Goal: Information Seeking & Learning: Learn about a topic

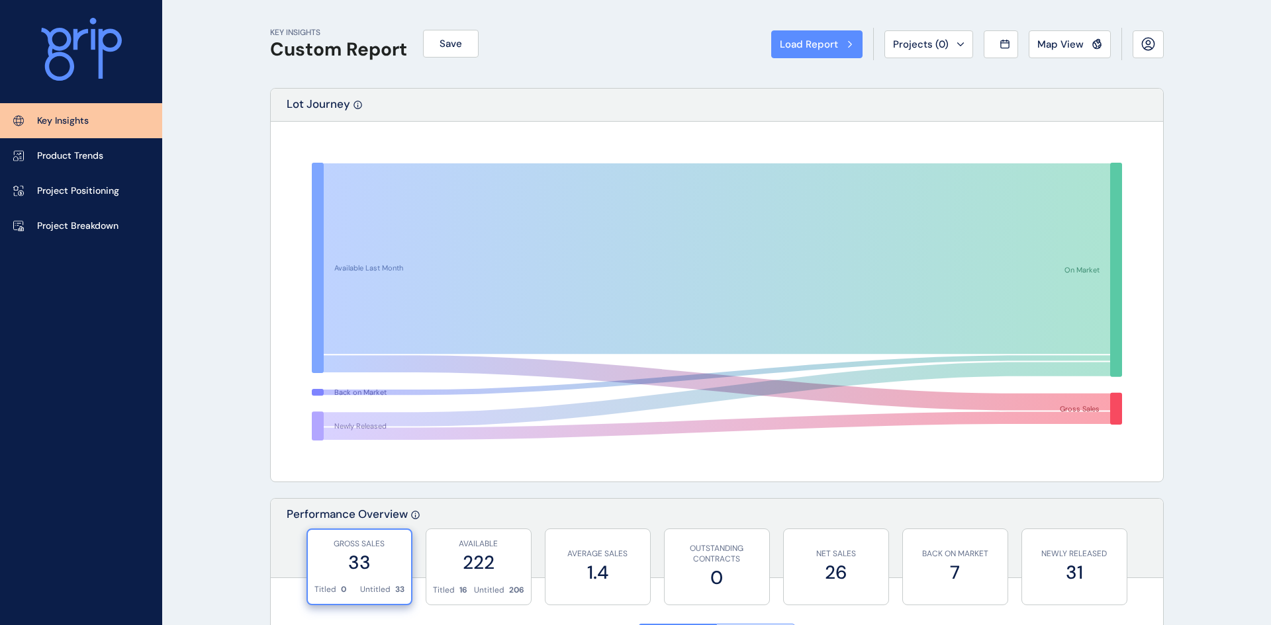
click at [874, 161] on div "Load Report Select from a previously saved report or search for a subregion bel…" at bounding box center [635, 202] width 889 height 283
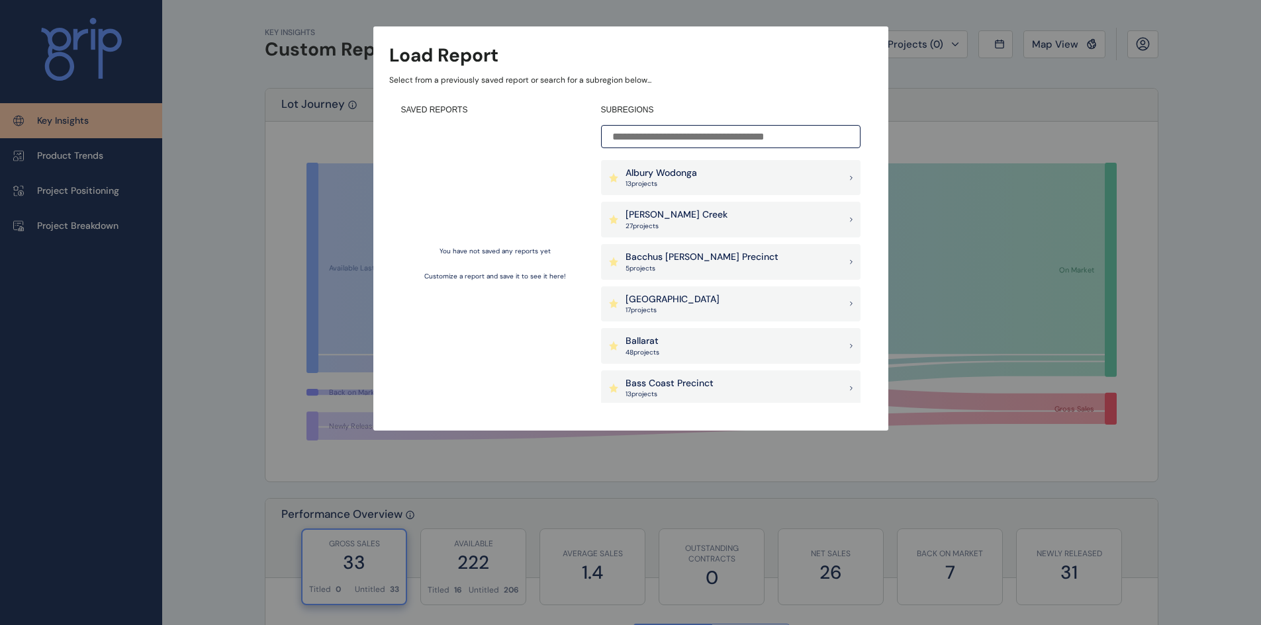
click at [733, 142] on input at bounding box center [730, 136] width 259 height 23
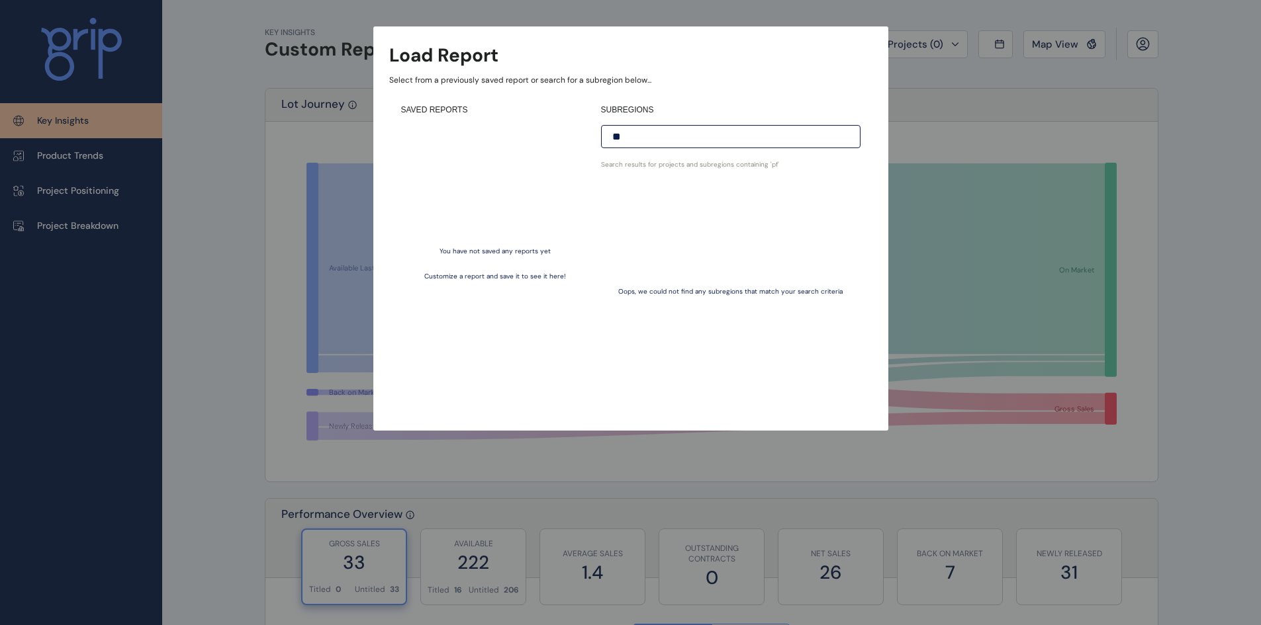
type input "*"
type input "*******"
click at [752, 203] on div "Officer Pakenham 35 project s" at bounding box center [730, 199] width 259 height 36
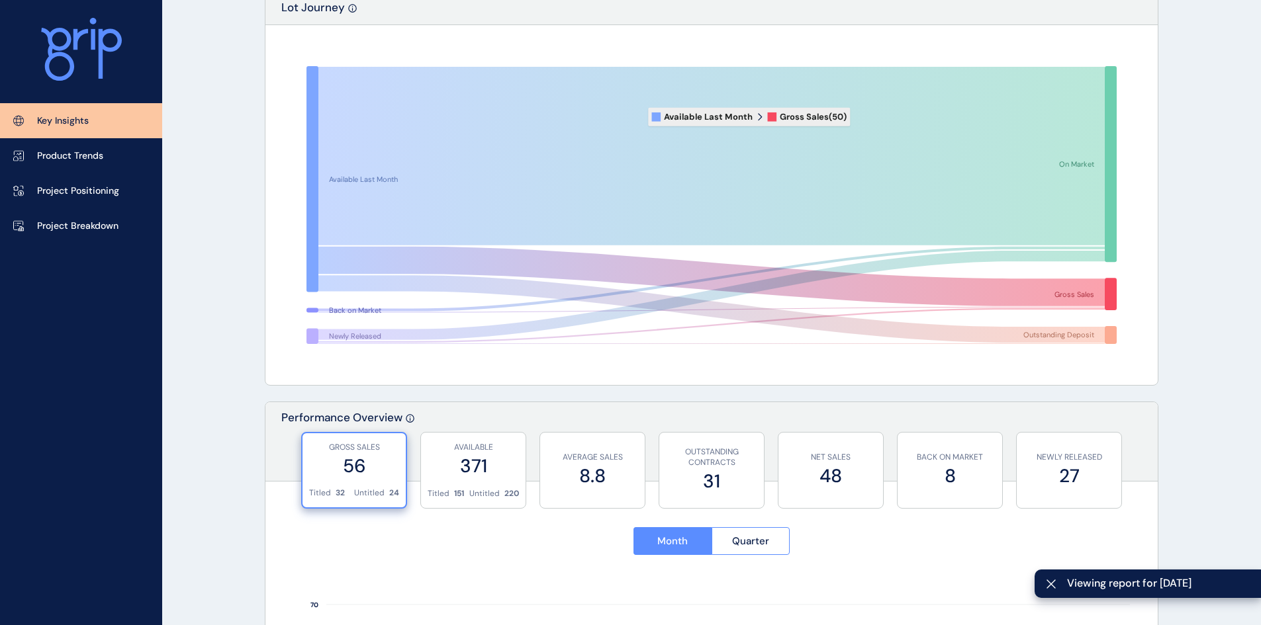
scroll to position [397, 0]
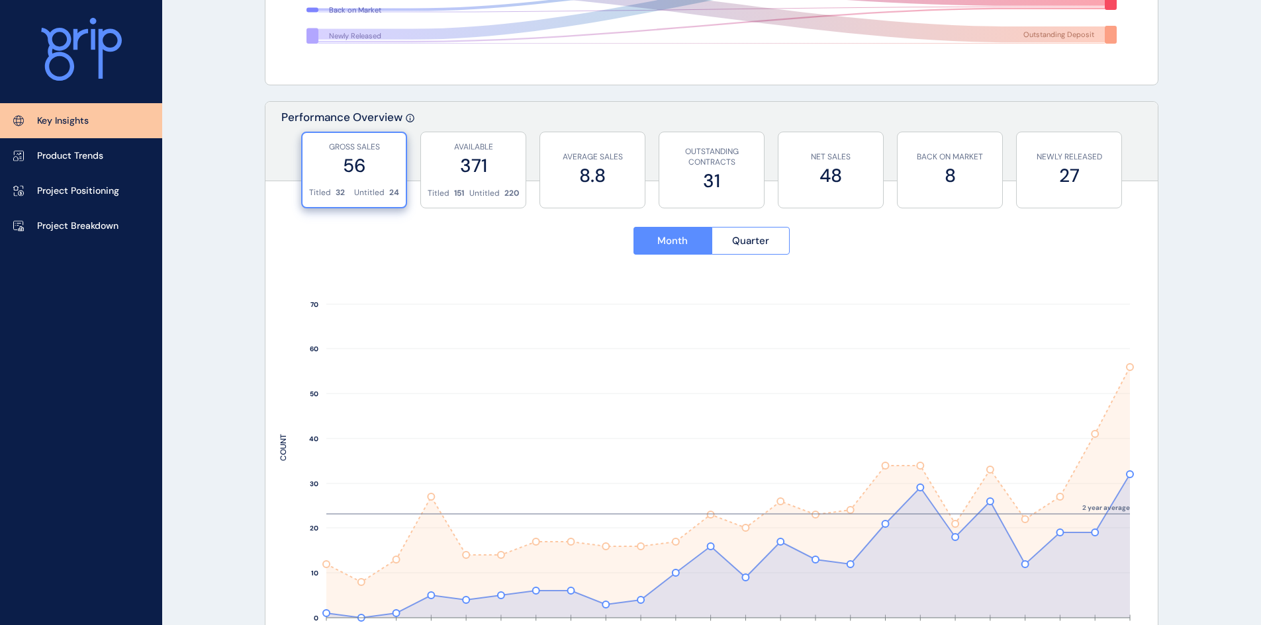
click at [811, 161] on p "NET SALES" at bounding box center [830, 157] width 91 height 11
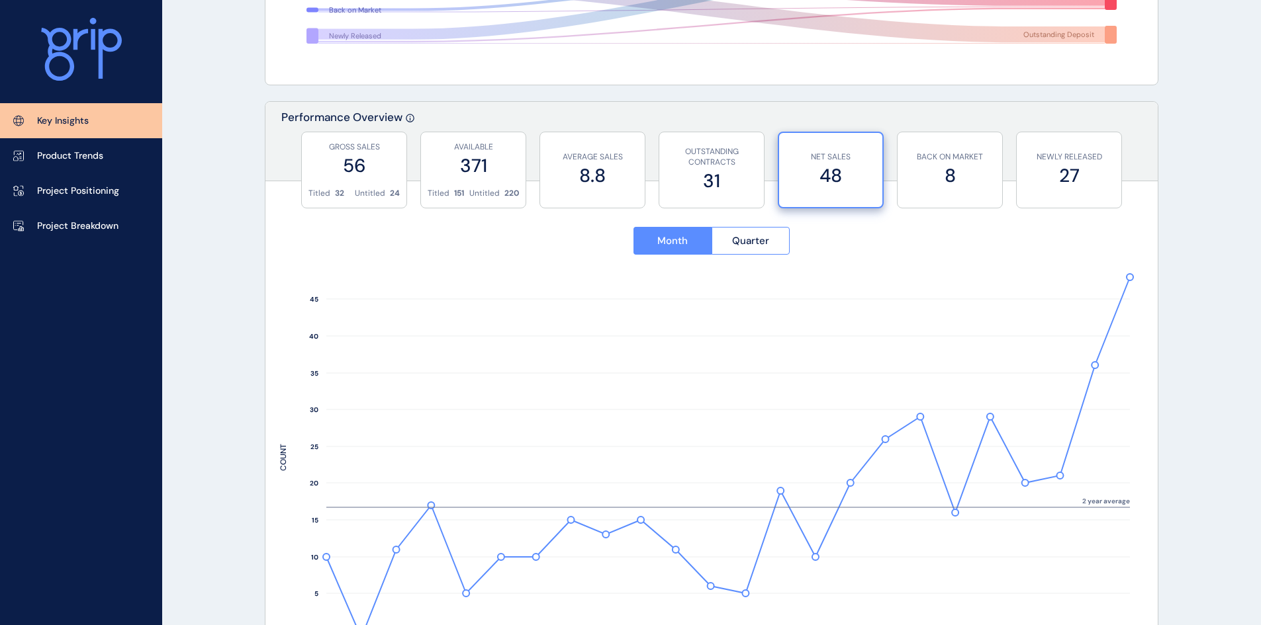
click at [399, 174] on label "56" at bounding box center [353, 166] width 91 height 26
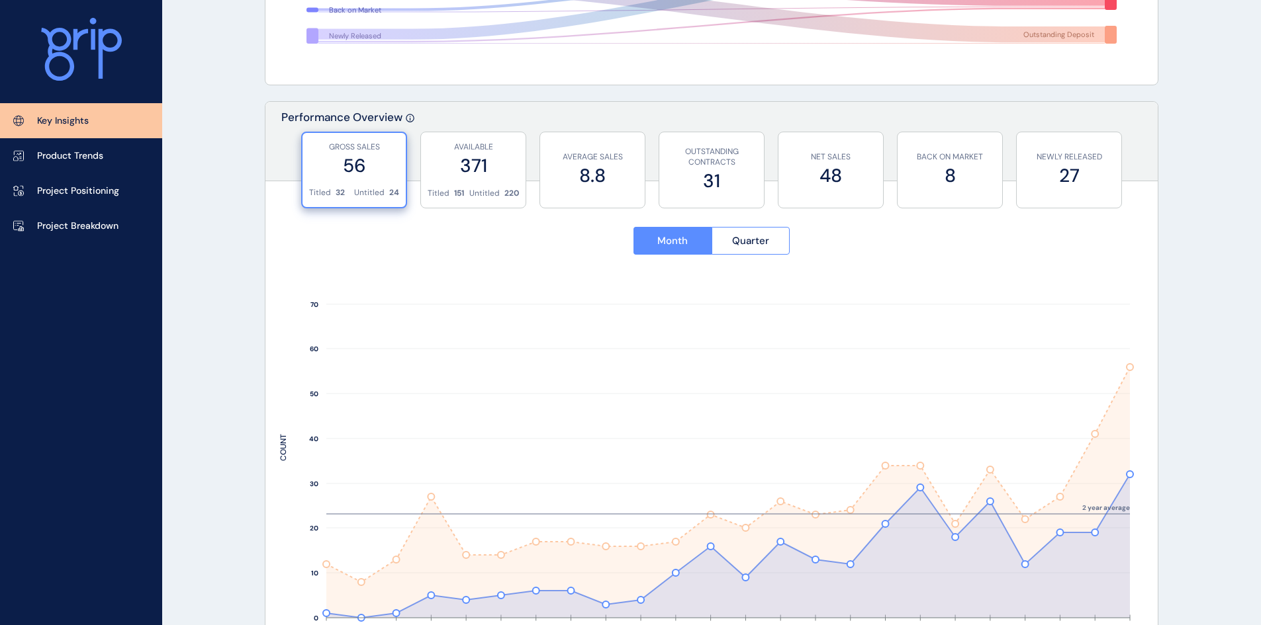
click at [825, 155] on p "NET SALES" at bounding box center [830, 157] width 91 height 11
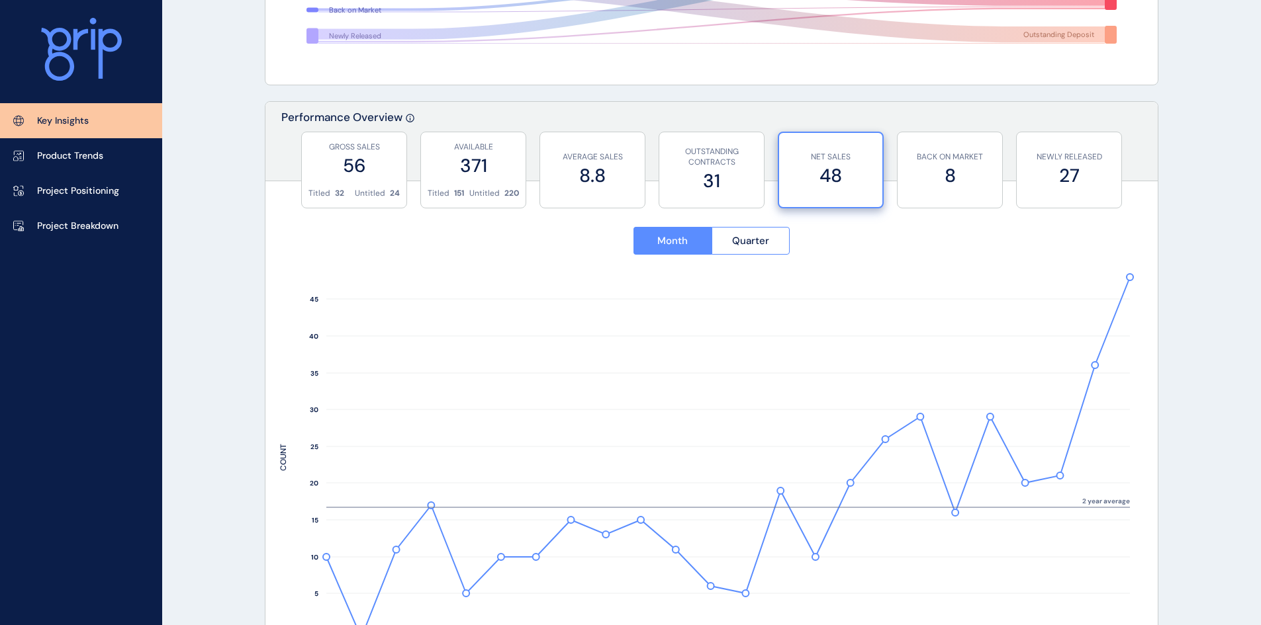
click at [932, 178] on label "8" at bounding box center [949, 176] width 91 height 26
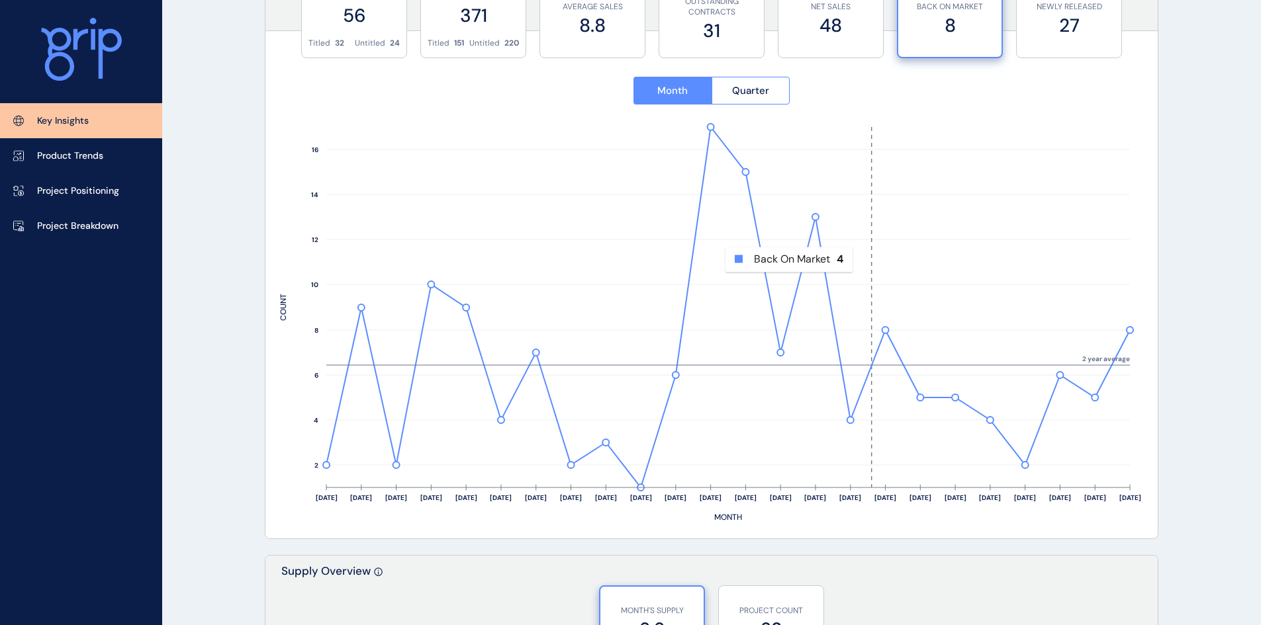
scroll to position [529, 0]
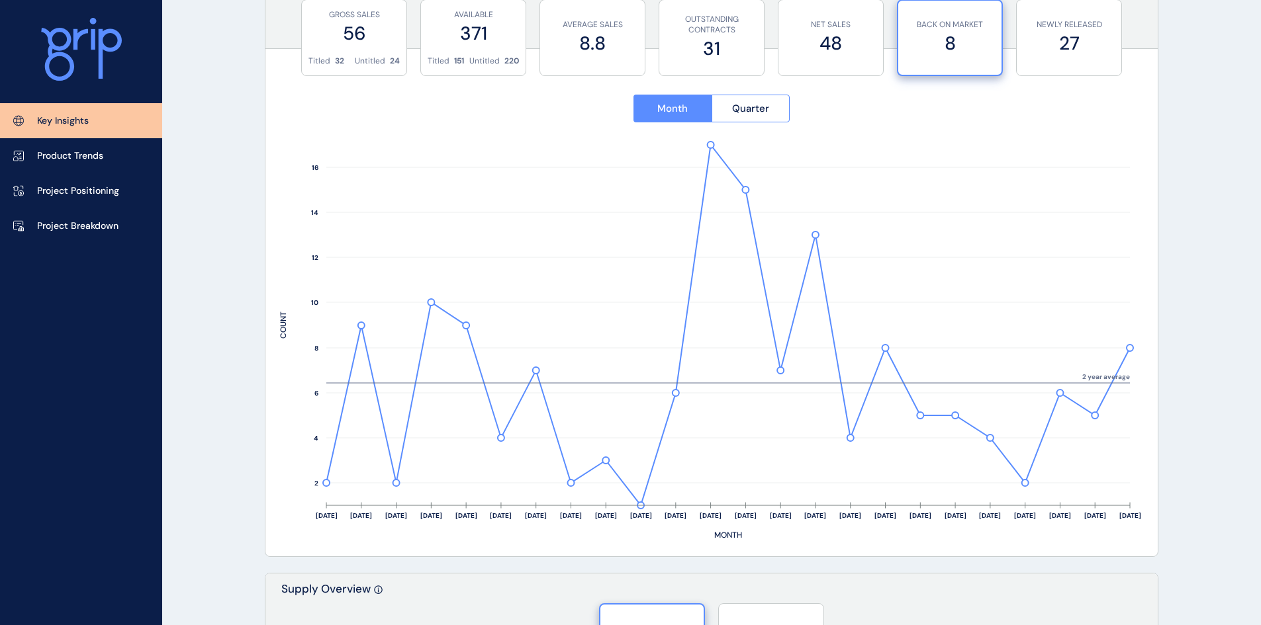
click at [821, 61] on div "NET SALES 48" at bounding box center [830, 37] width 91 height 75
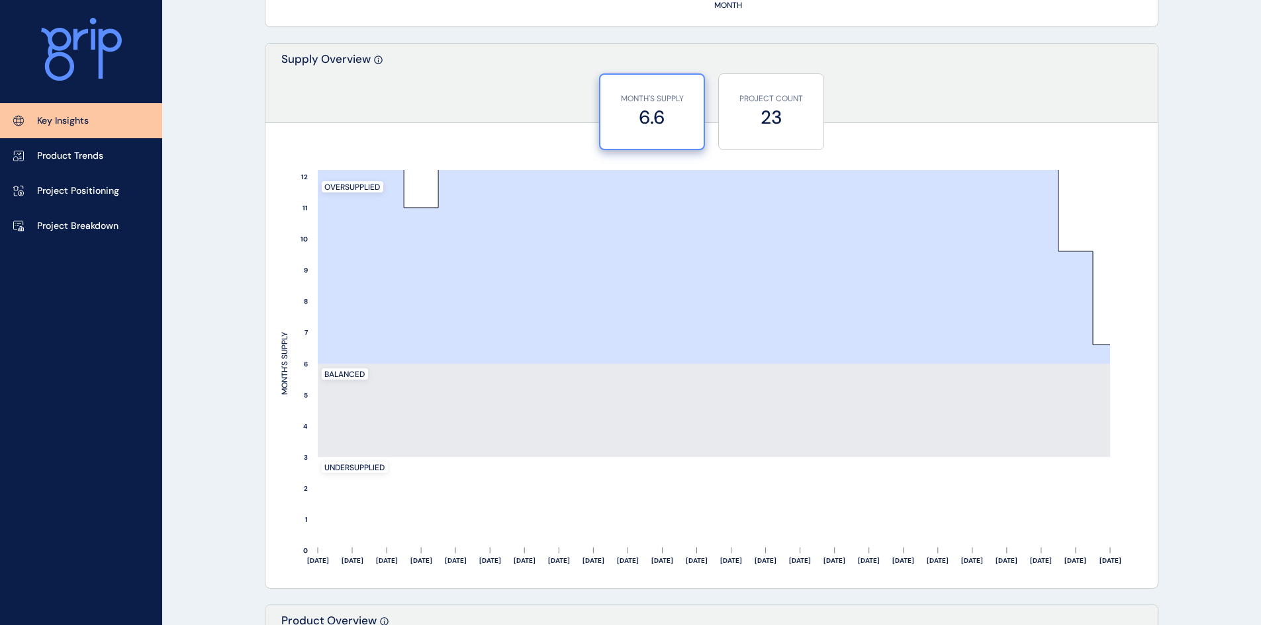
scroll to position [1059, 0]
click at [690, 126] on label "6.6" at bounding box center [652, 118] width 90 height 26
click at [758, 111] on label "23" at bounding box center [770, 118] width 91 height 26
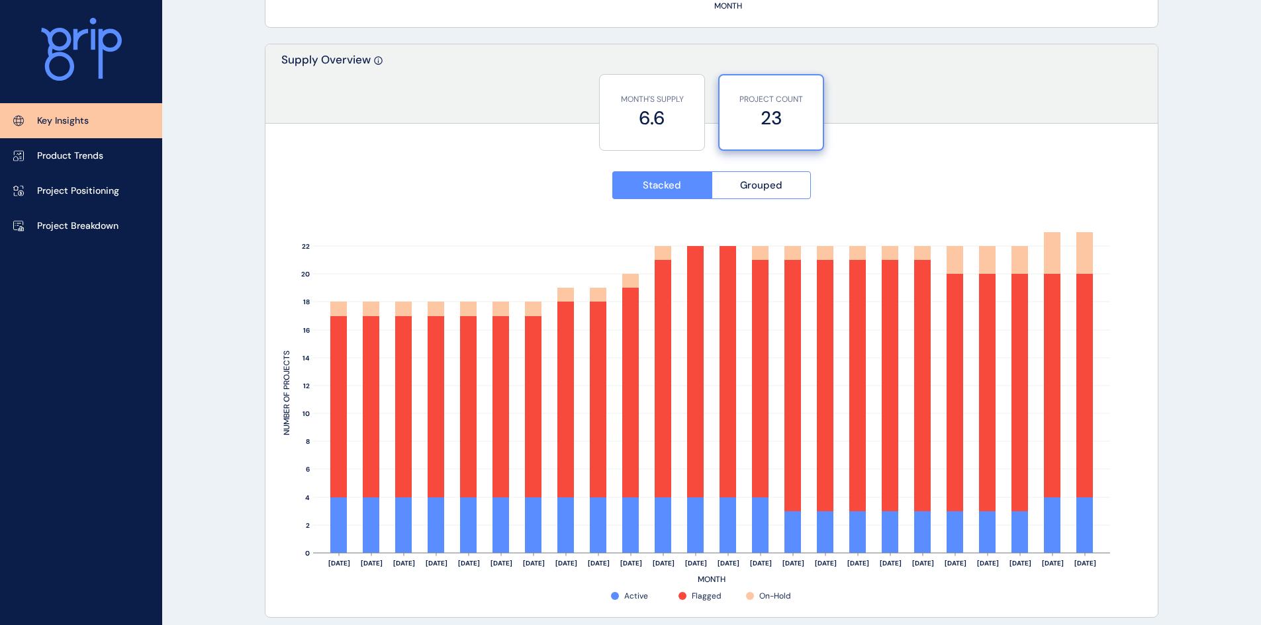
click at [656, 126] on label "6.6" at bounding box center [651, 118] width 91 height 26
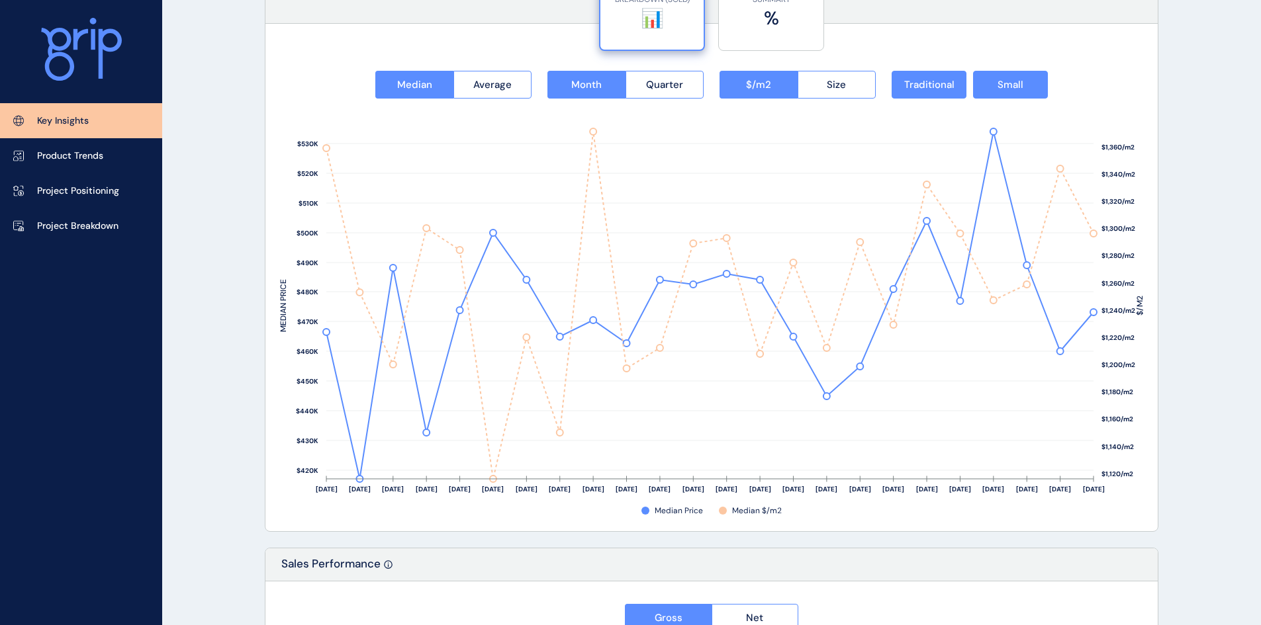
scroll to position [1654, 0]
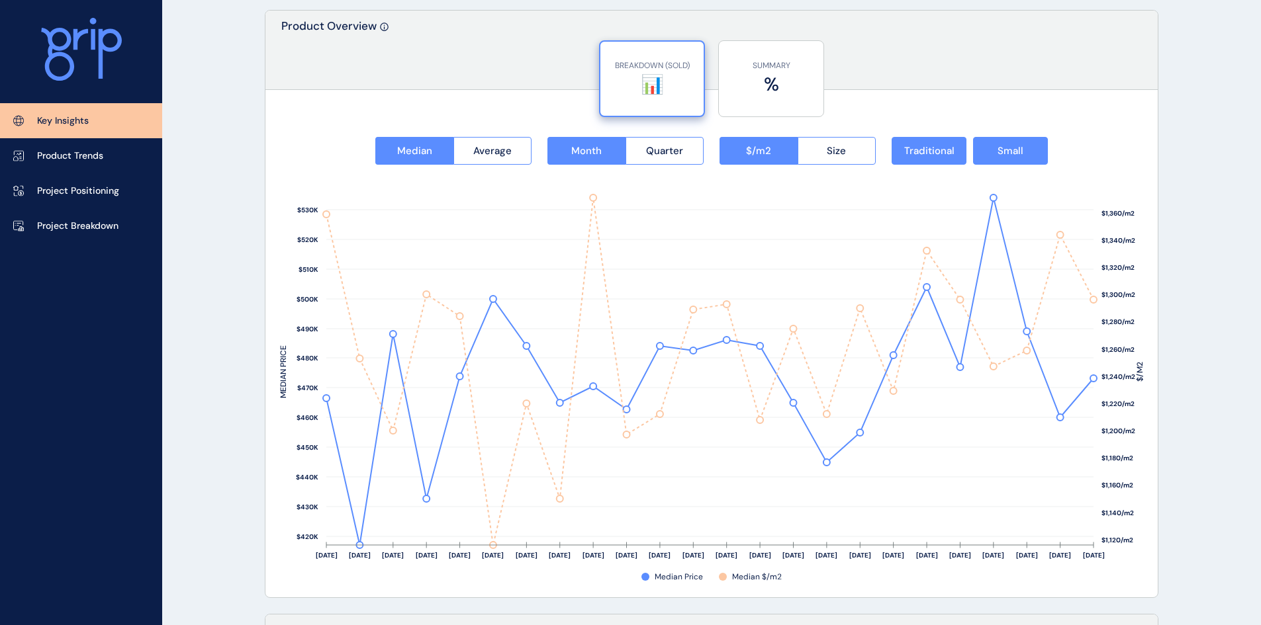
click at [926, 155] on span "Traditional" at bounding box center [929, 150] width 50 height 13
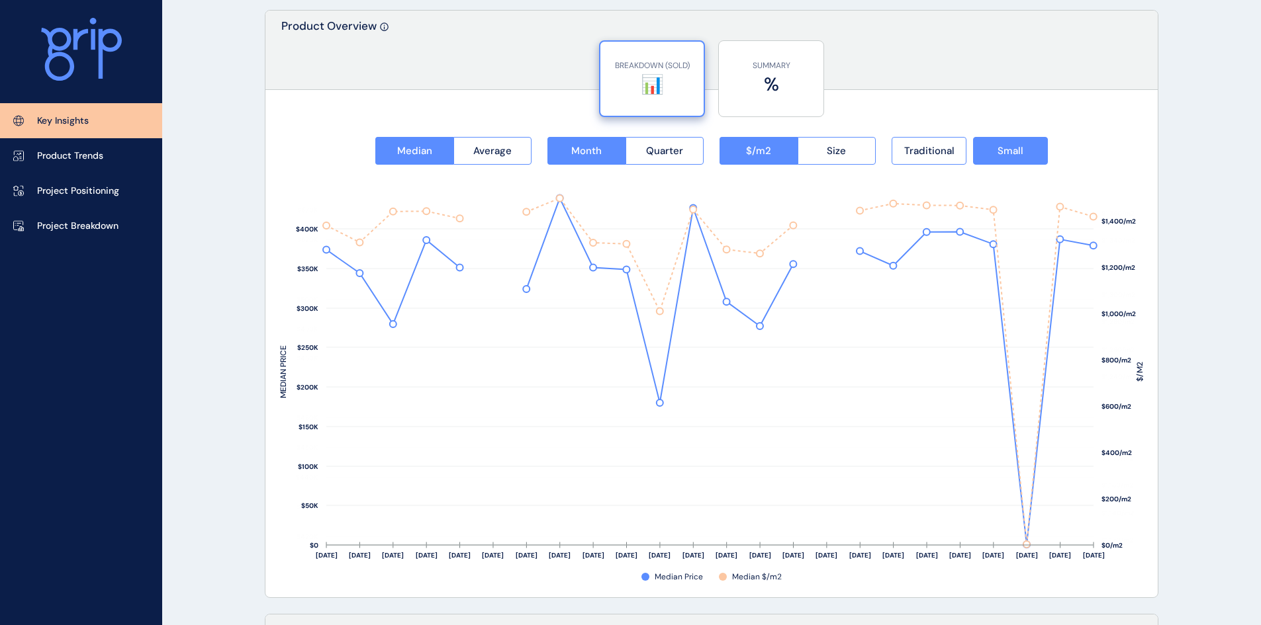
click at [993, 150] on button "Small" at bounding box center [1010, 151] width 75 height 28
click at [925, 155] on span "Traditional" at bounding box center [929, 150] width 50 height 13
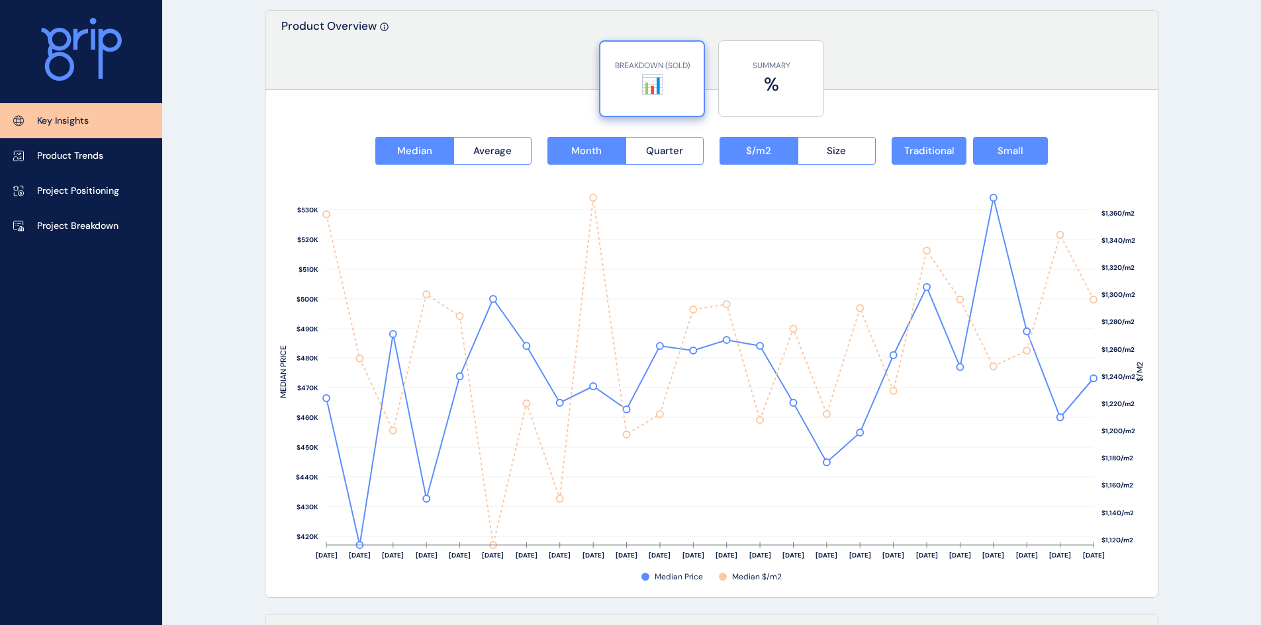
click at [986, 159] on button "Small" at bounding box center [1010, 151] width 75 height 28
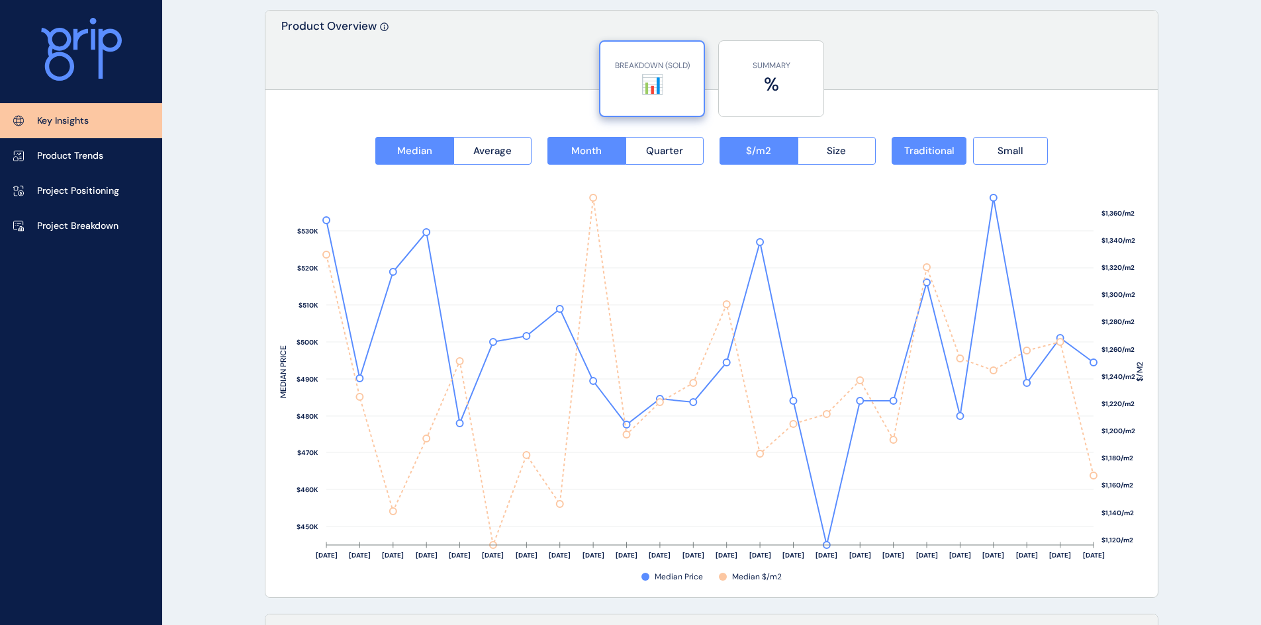
click at [842, 151] on span "Size" at bounding box center [836, 150] width 19 height 13
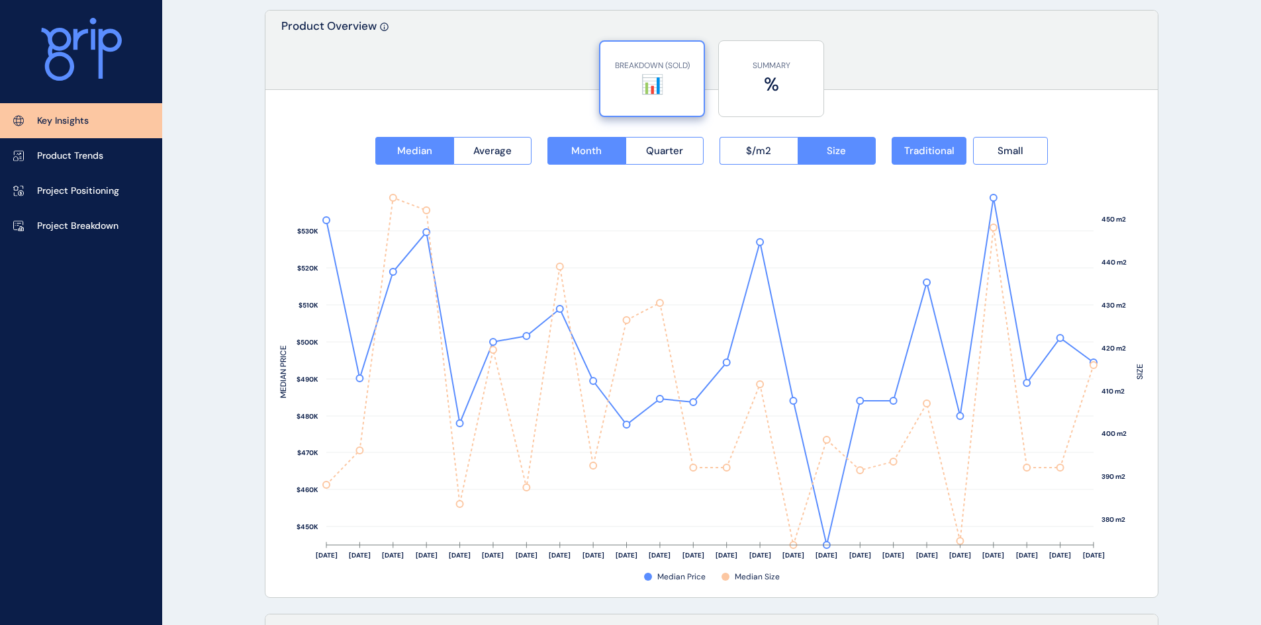
click at [842, 151] on span "Size" at bounding box center [836, 150] width 19 height 13
click at [785, 150] on button "$/m2" at bounding box center [758, 151] width 78 height 28
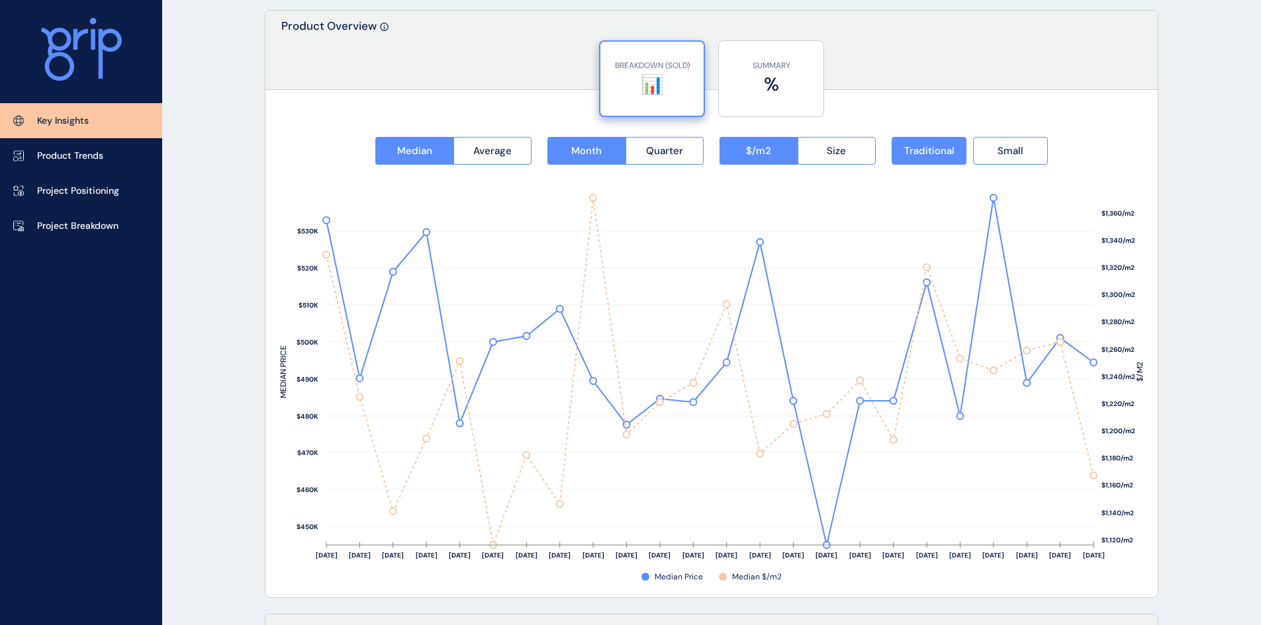
click at [989, 141] on button "Small" at bounding box center [1010, 151] width 75 height 28
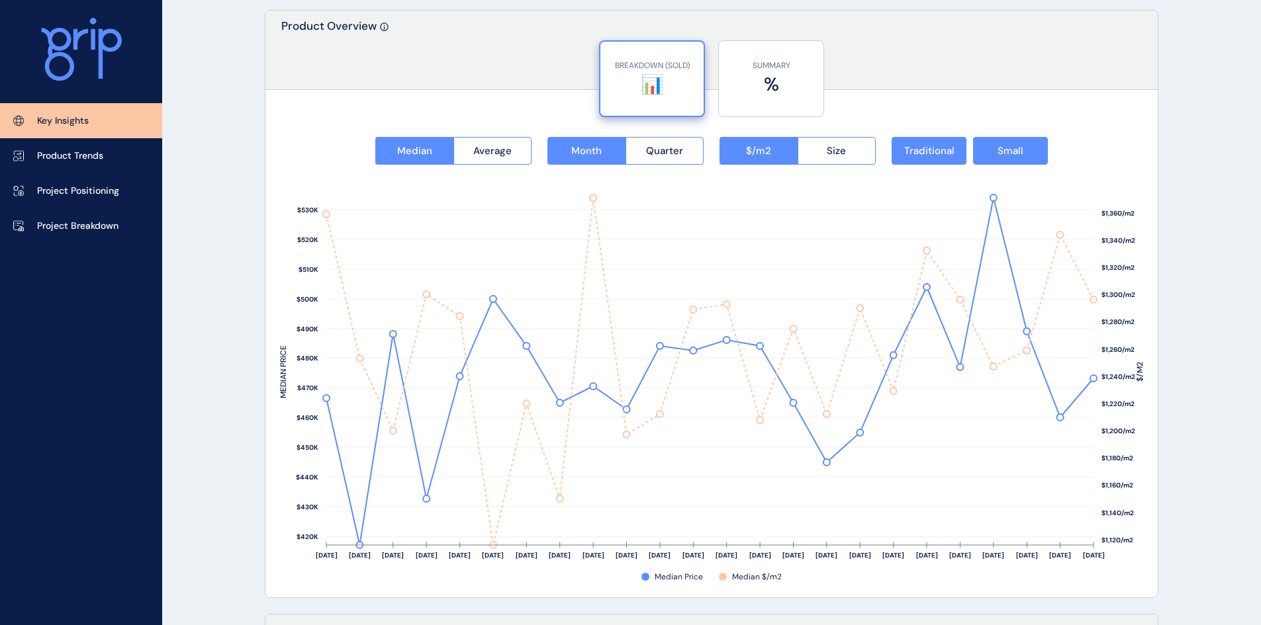
click at [952, 150] on span "Traditional" at bounding box center [929, 150] width 50 height 13
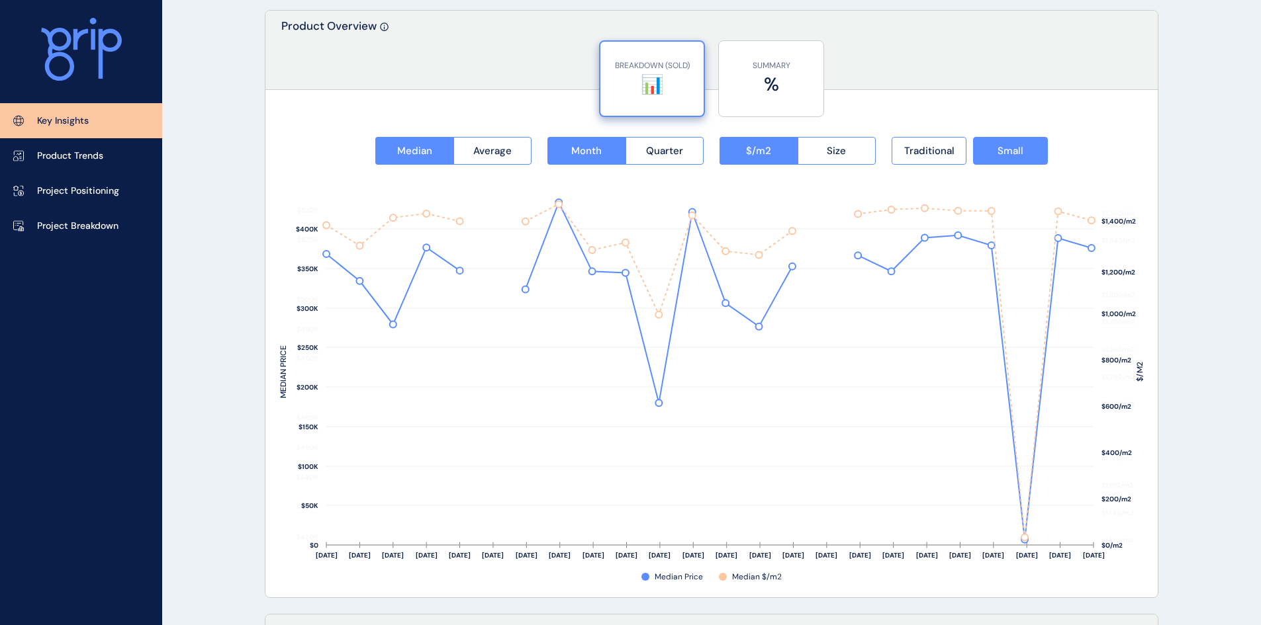
click at [1022, 149] on span "Small" at bounding box center [1010, 150] width 26 height 13
click at [930, 150] on span "Traditional" at bounding box center [929, 150] width 50 height 13
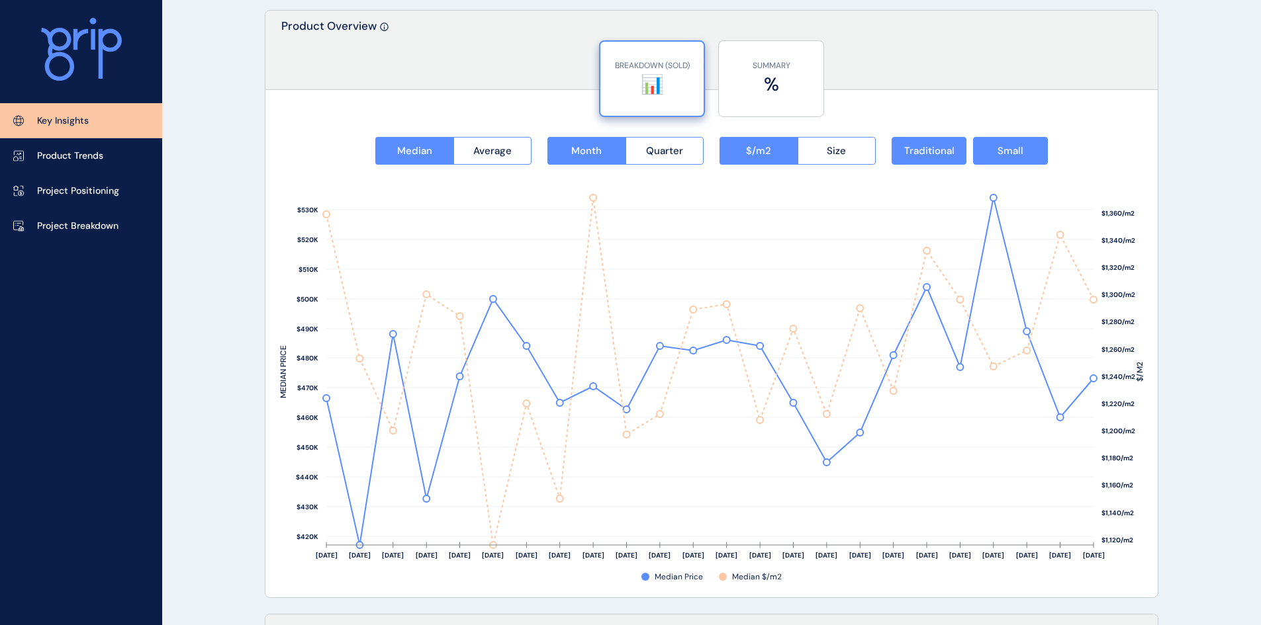
click at [1018, 136] on div "Median Average Month Quarter $/m2 Size Traditional Small $1,120/m2 $1,140/m2 $1…" at bounding box center [711, 352] width 892 height 491
click at [1017, 148] on span "Small" at bounding box center [1010, 150] width 26 height 13
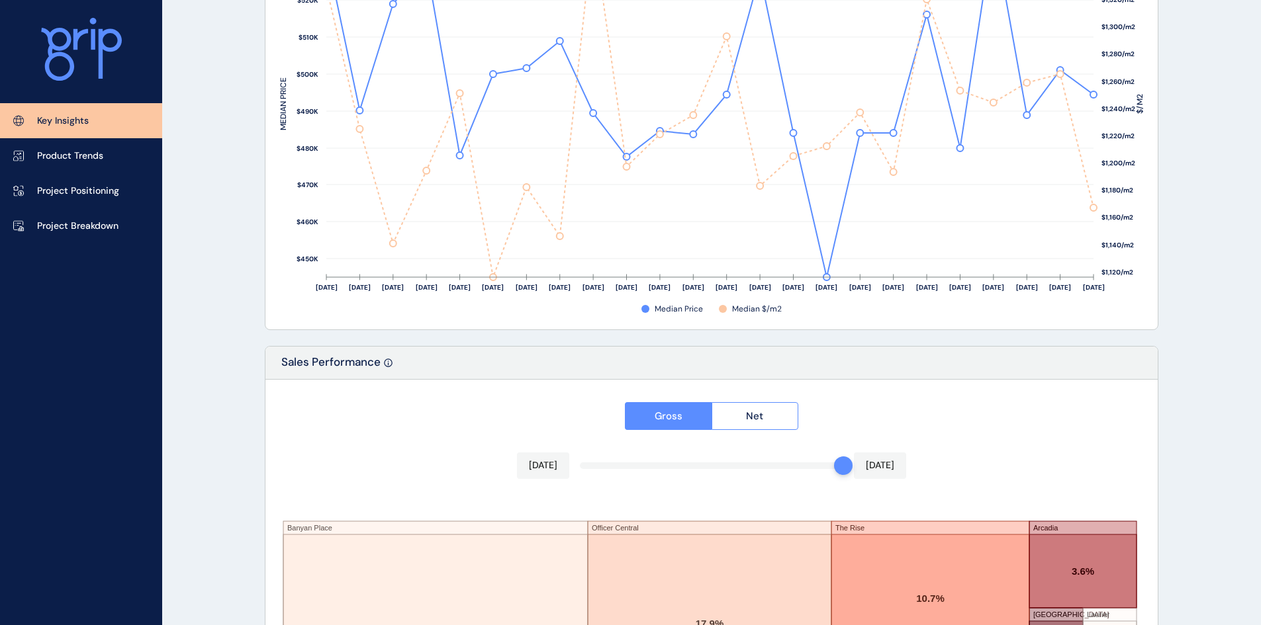
scroll to position [1721, 0]
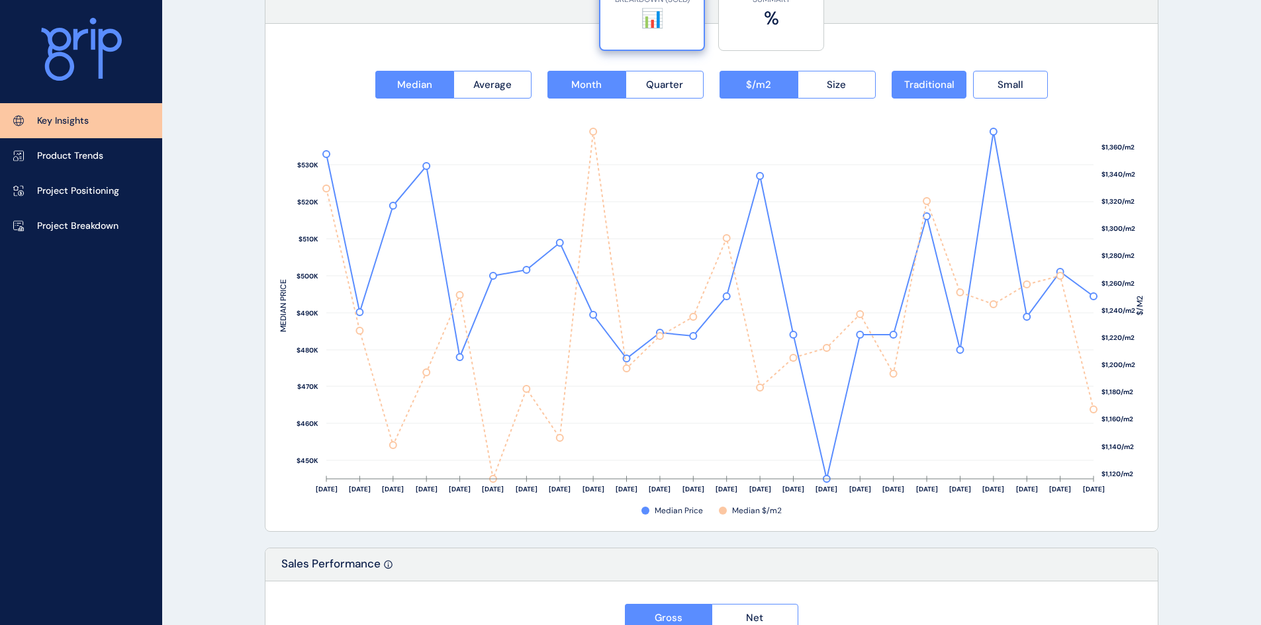
click at [498, 83] on span "Average" at bounding box center [492, 84] width 38 height 13
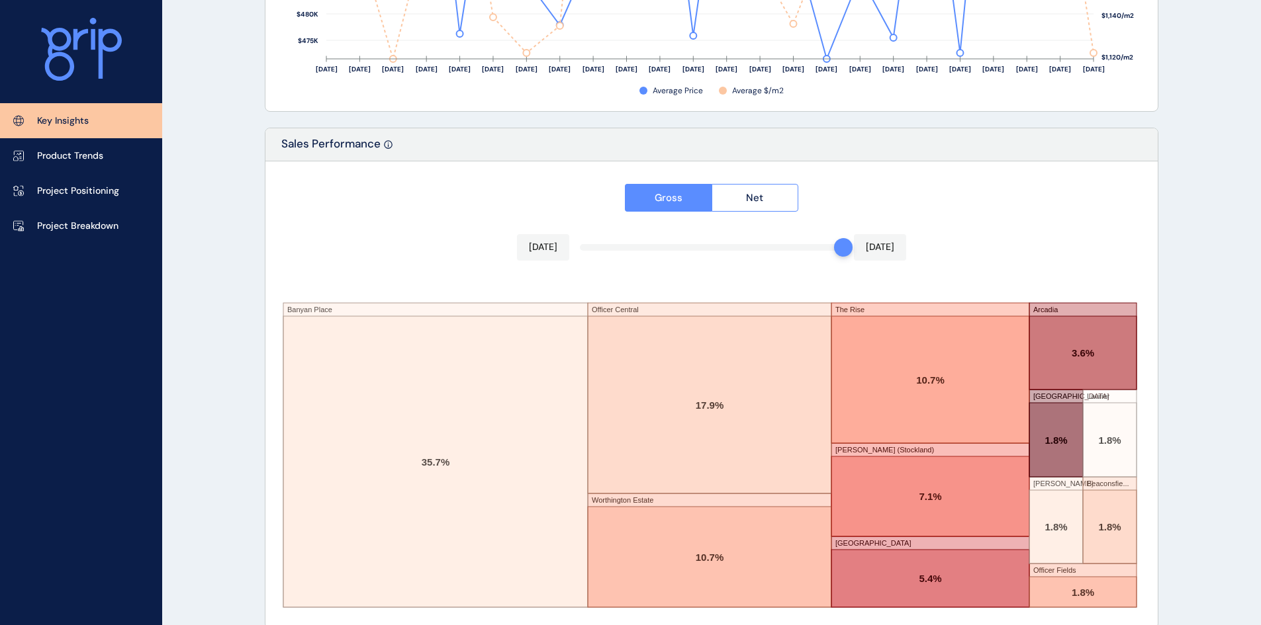
scroll to position [2161, 0]
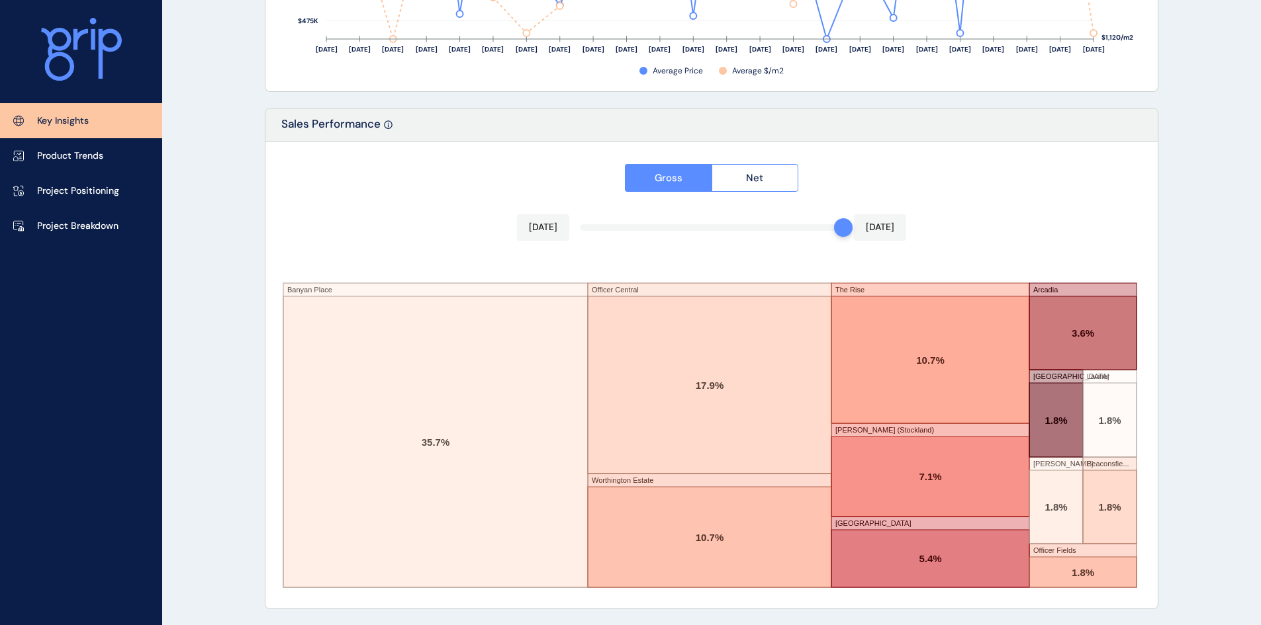
click at [73, 156] on p "Product Trends" at bounding box center [70, 156] width 66 height 13
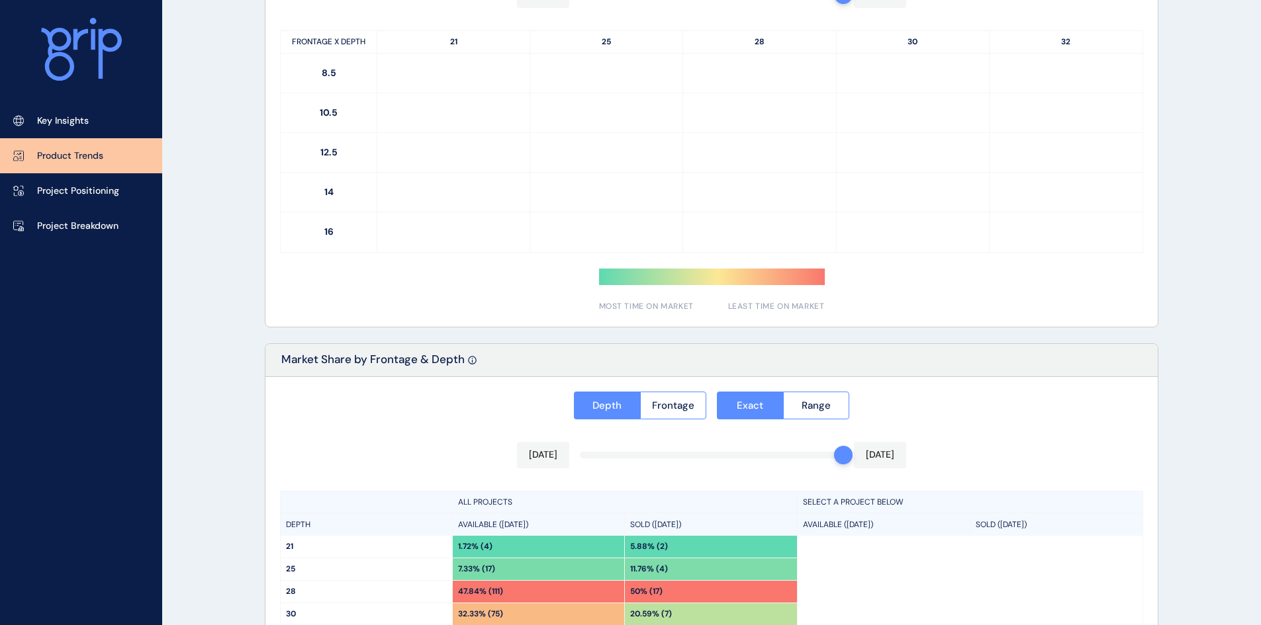
scroll to position [923, 0]
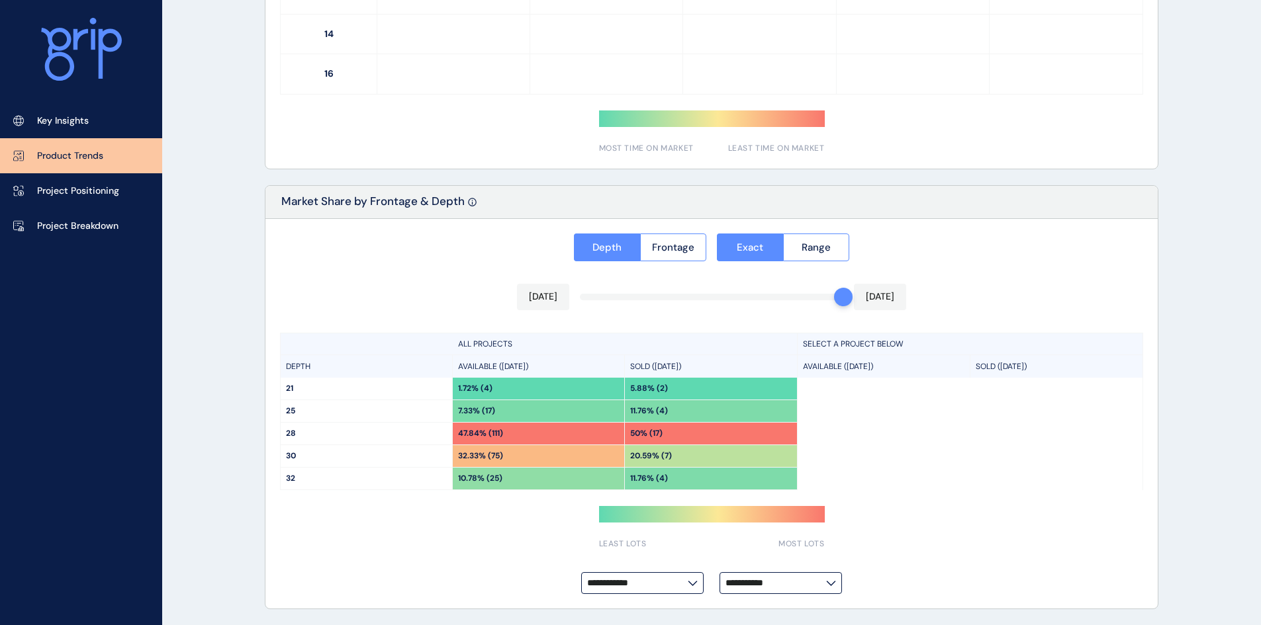
type input "**********"
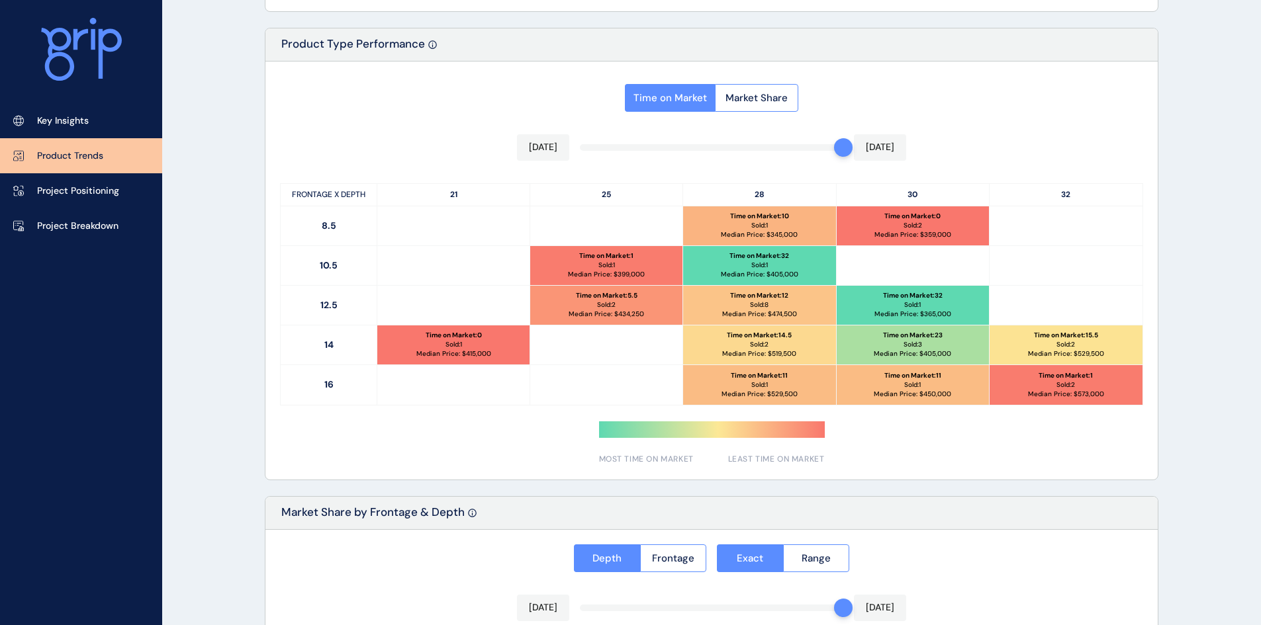
scroll to position [592, 0]
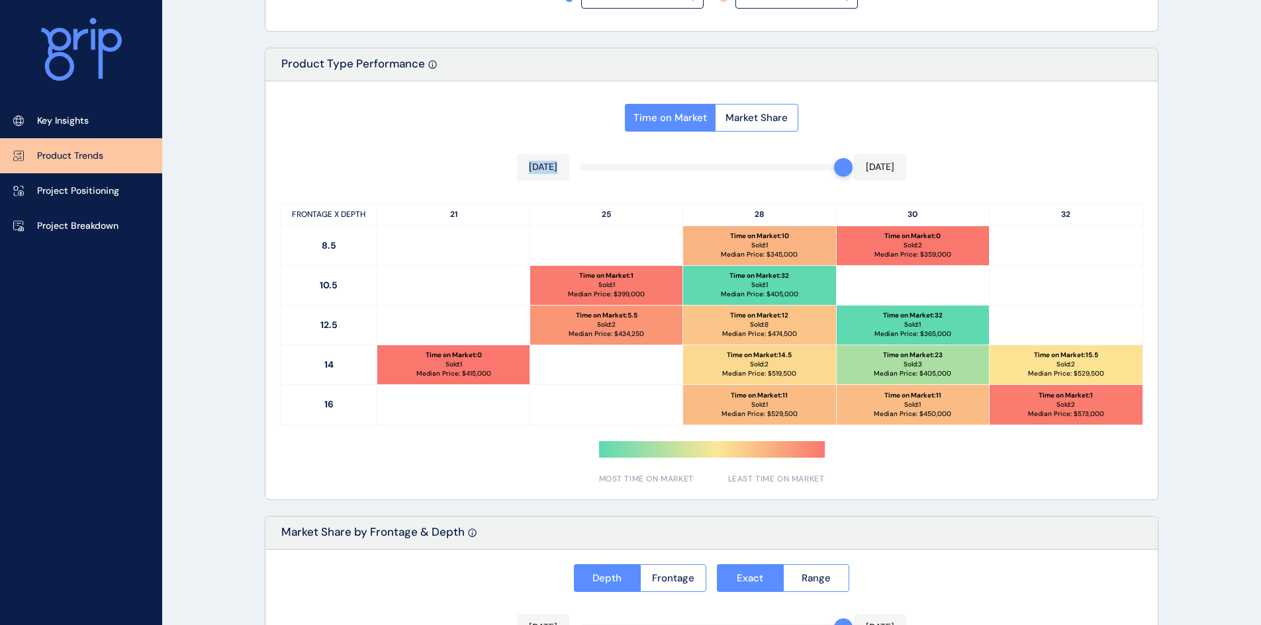
click at [789, 165] on div "Time on Market Market Share Jun 2025 Jun 2025 FRONTAGE X DEPTH 21 25 28 30 32 8…" at bounding box center [711, 290] width 892 height 418
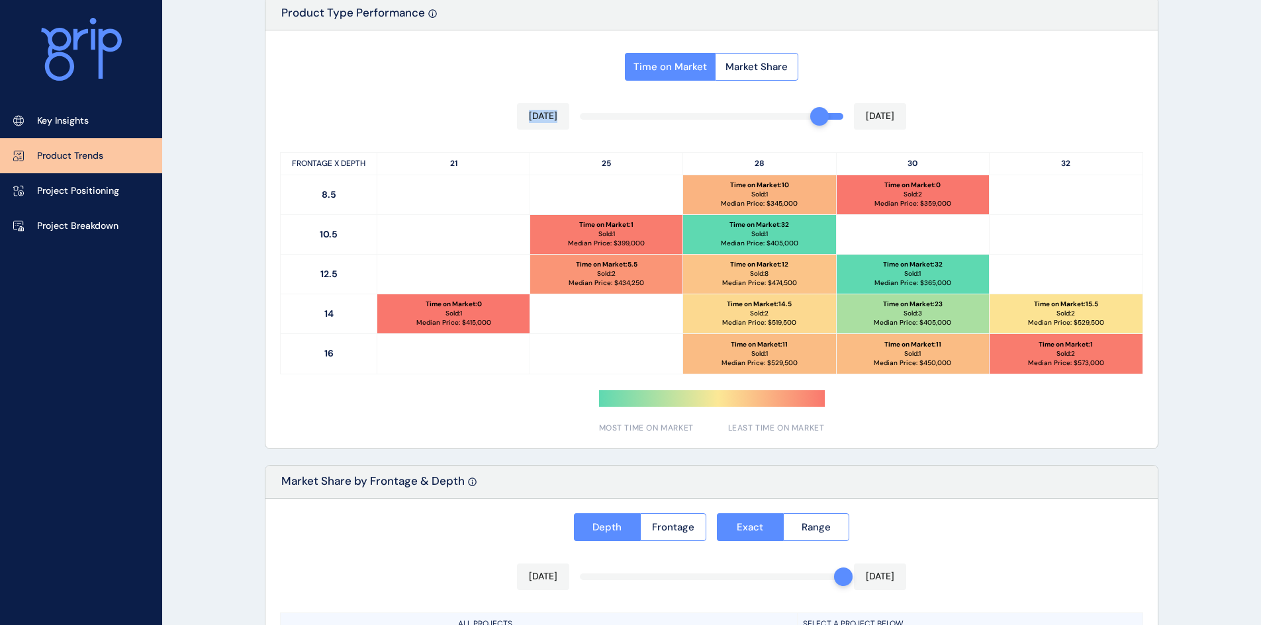
scroll to position [658, 0]
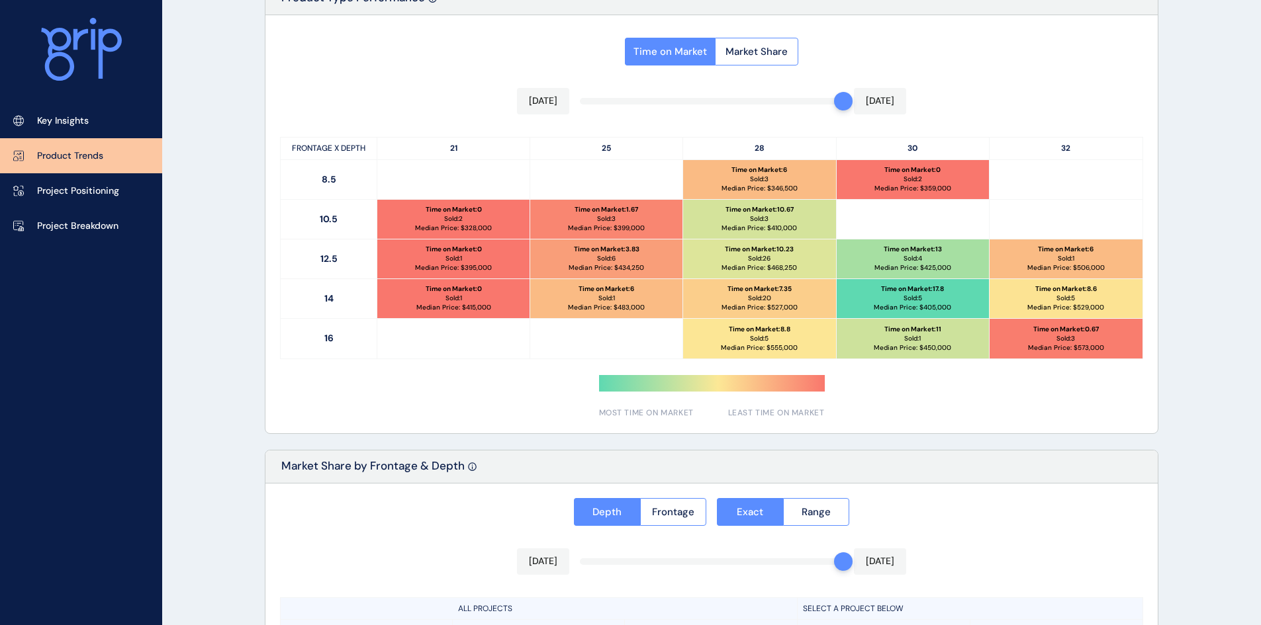
click at [1126, 104] on div at bounding box center [711, 224] width 892 height 418
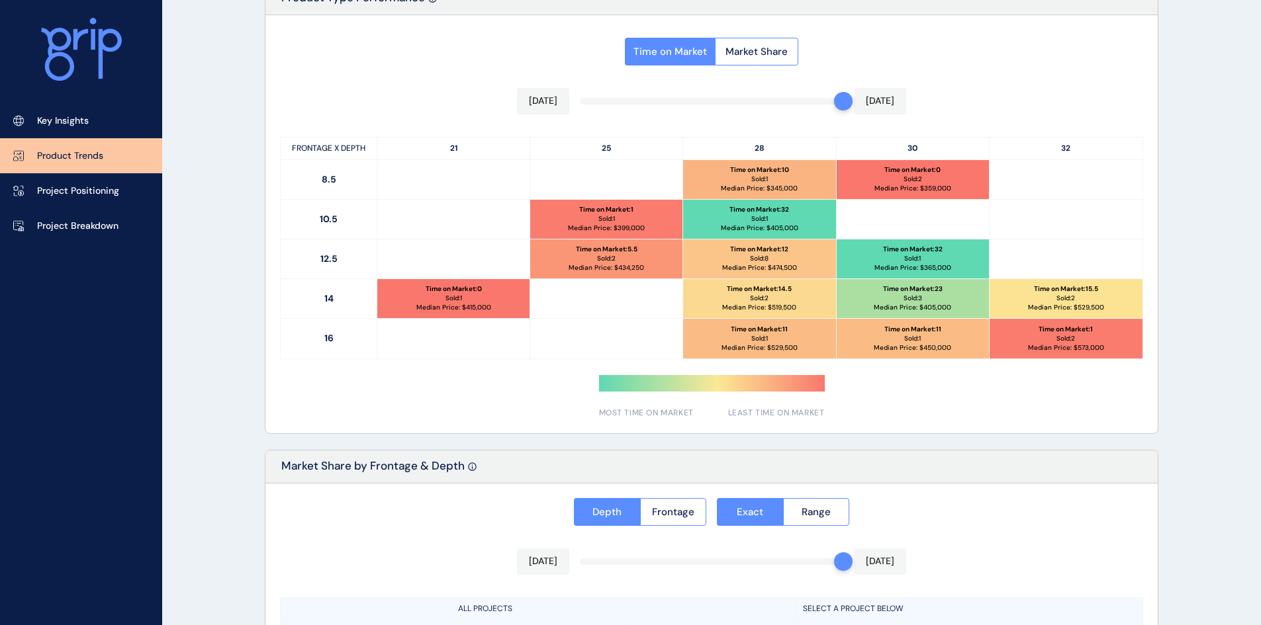
click at [1224, 273] on div "PRODUCT TRENDS Officer Pakenham Save Load Report Projects ( 35 ) Jun 2025 2025 …" at bounding box center [630, 116] width 1261 height 1549
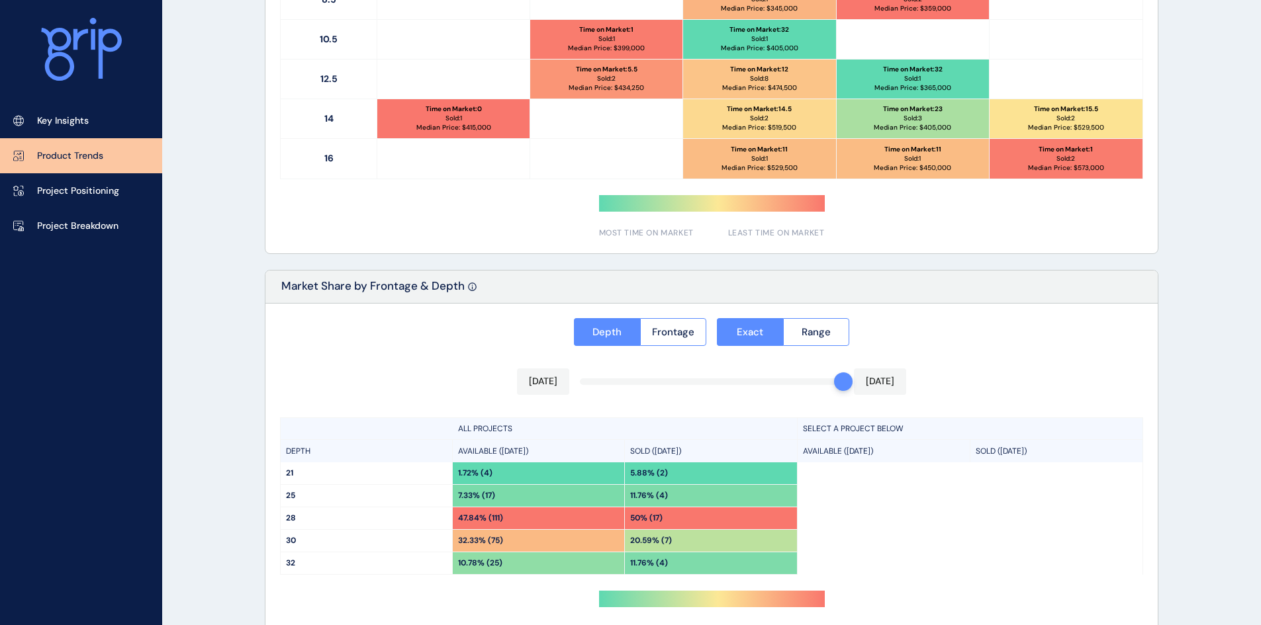
scroll to position [923, 0]
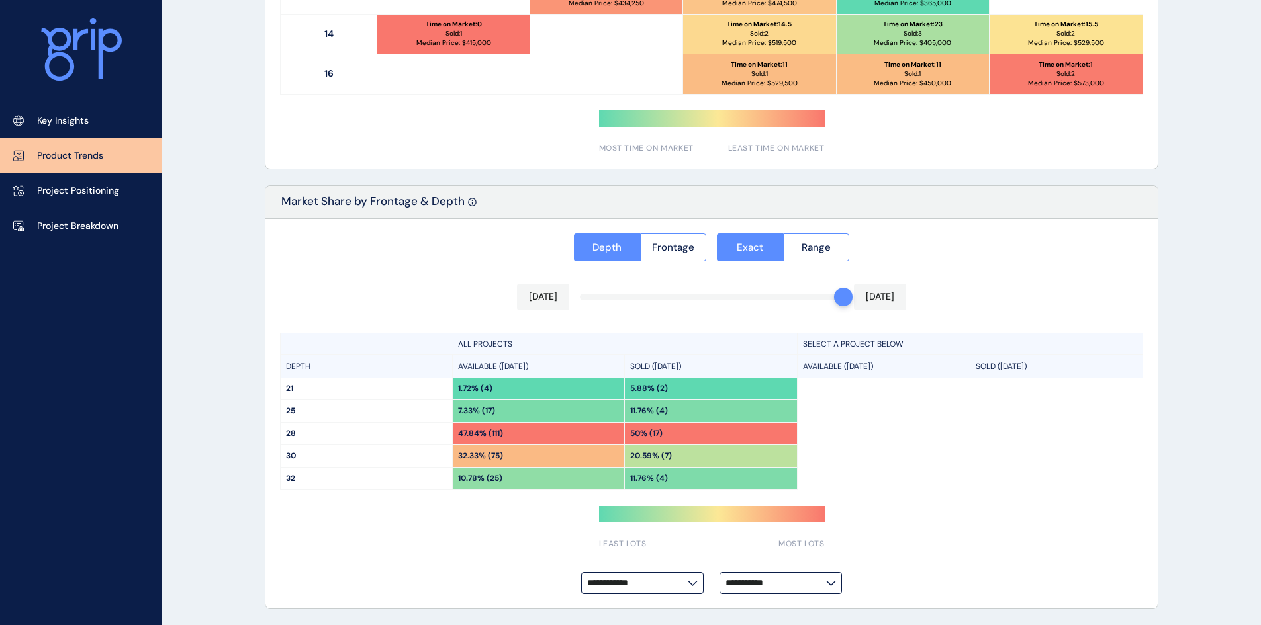
click at [688, 253] on span "Frontage" at bounding box center [673, 247] width 42 height 13
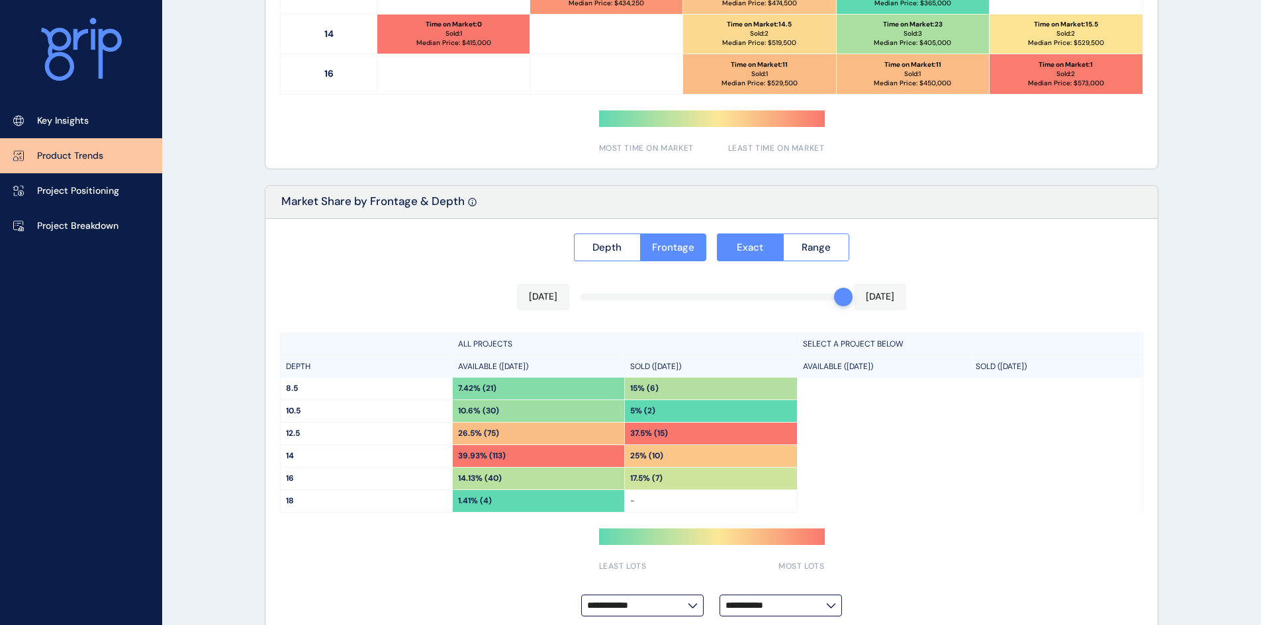
click at [600, 249] on span "Depth" at bounding box center [606, 247] width 29 height 13
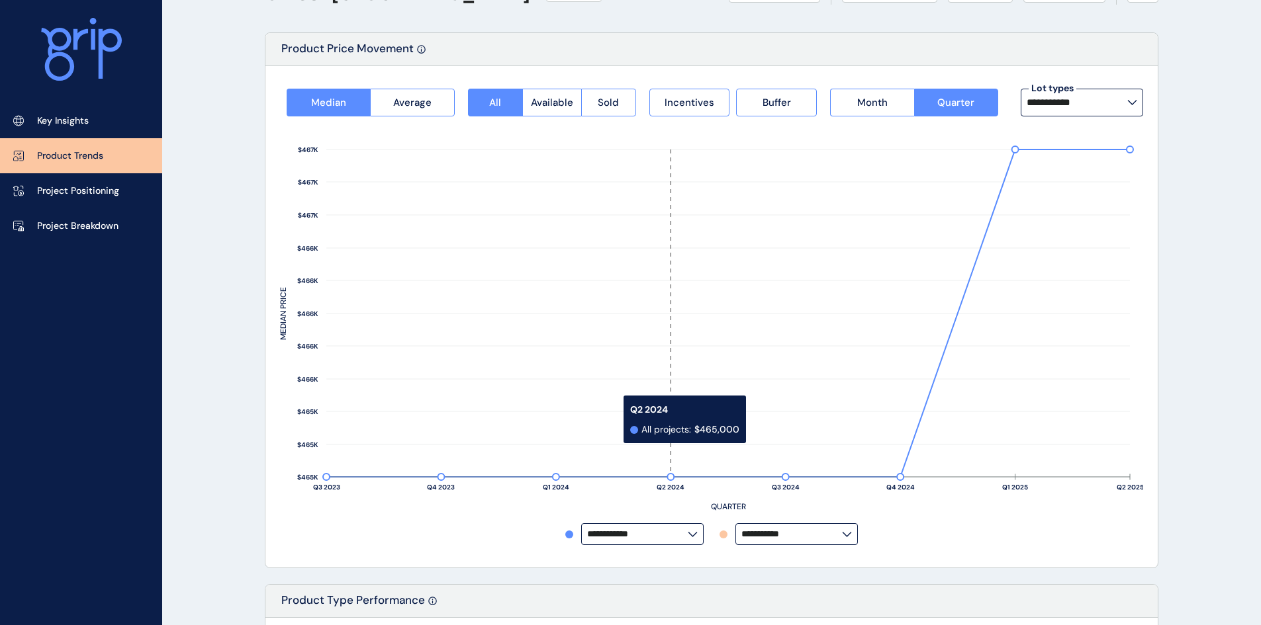
scroll to position [0, 0]
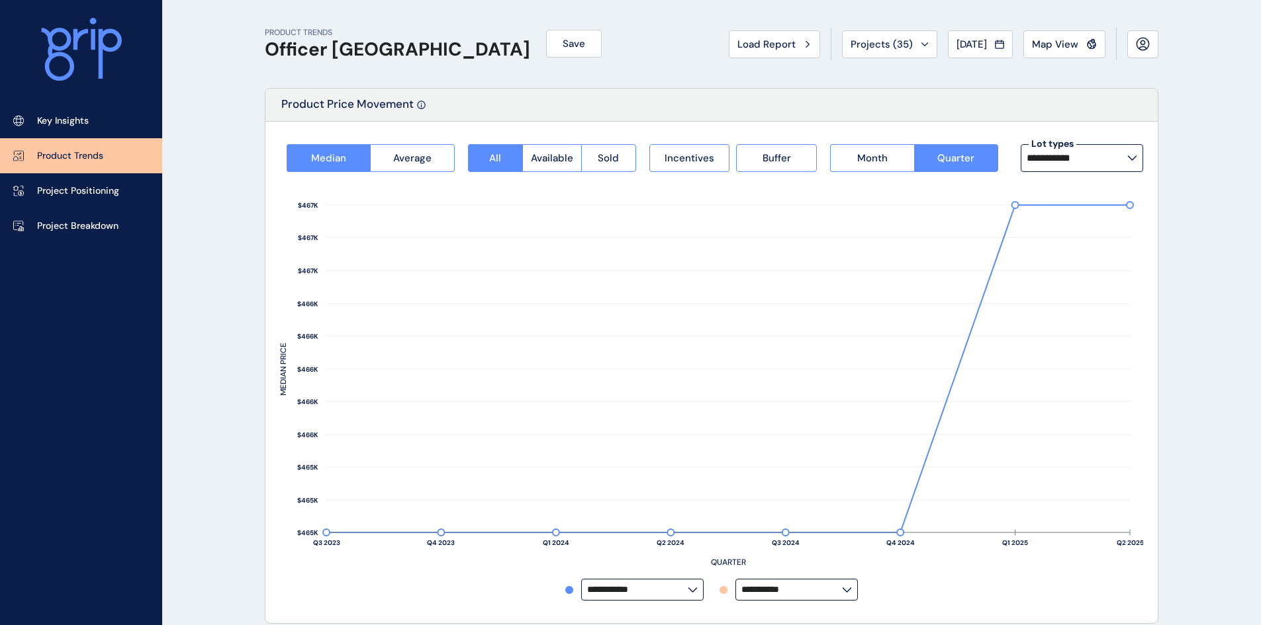
click at [1100, 158] on input "**********" at bounding box center [1076, 158] width 101 height 11
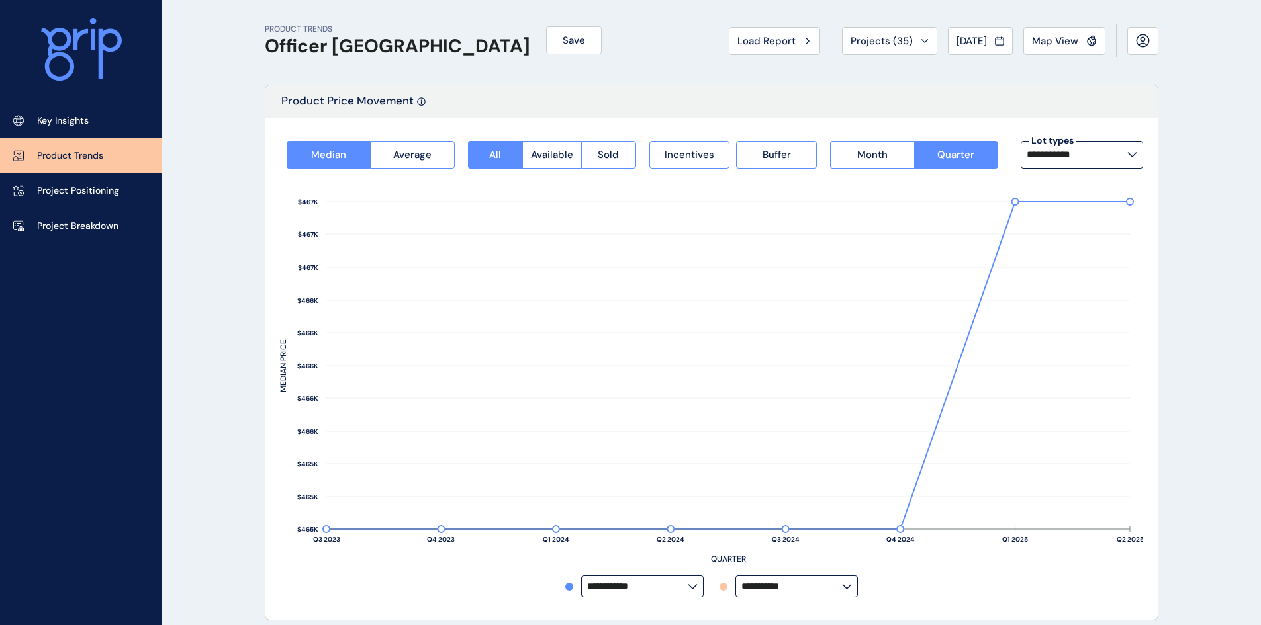
click at [451, 108] on div "Product Price Movement" at bounding box center [711, 101] width 892 height 33
click at [574, 165] on button "Available" at bounding box center [551, 155] width 59 height 28
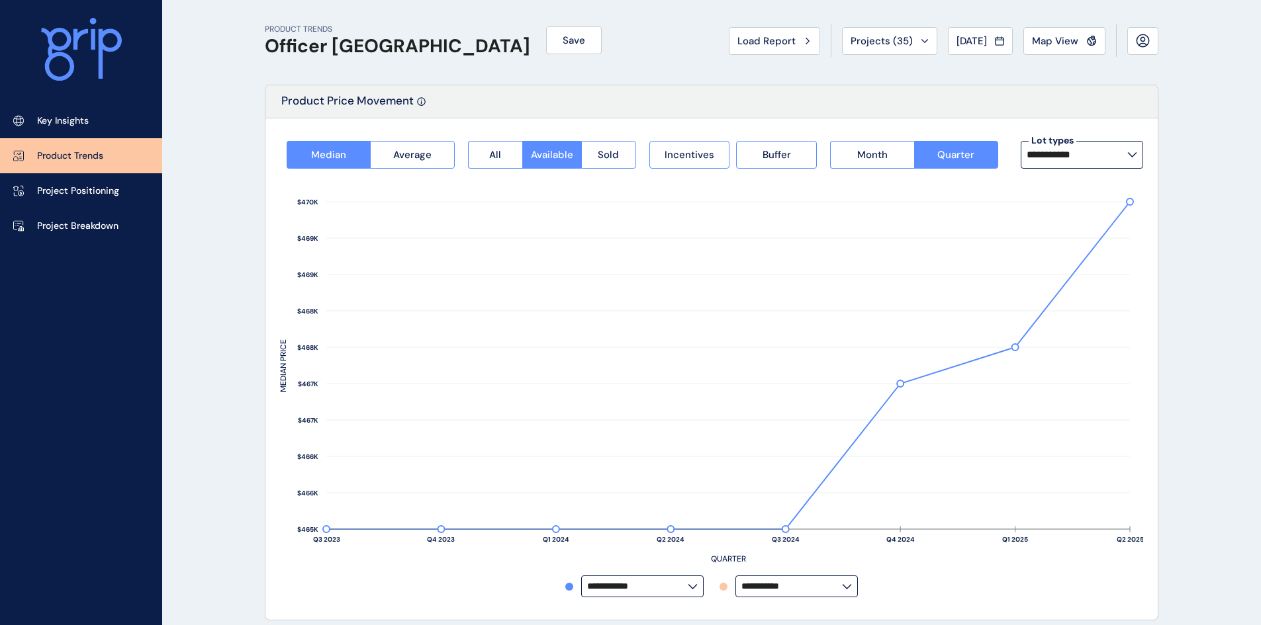
click at [1081, 156] on input "**********" at bounding box center [1076, 155] width 101 height 11
click at [1073, 229] on div "14m x 28m 40 lots sold" at bounding box center [1054, 225] width 48 height 23
type input "*********"
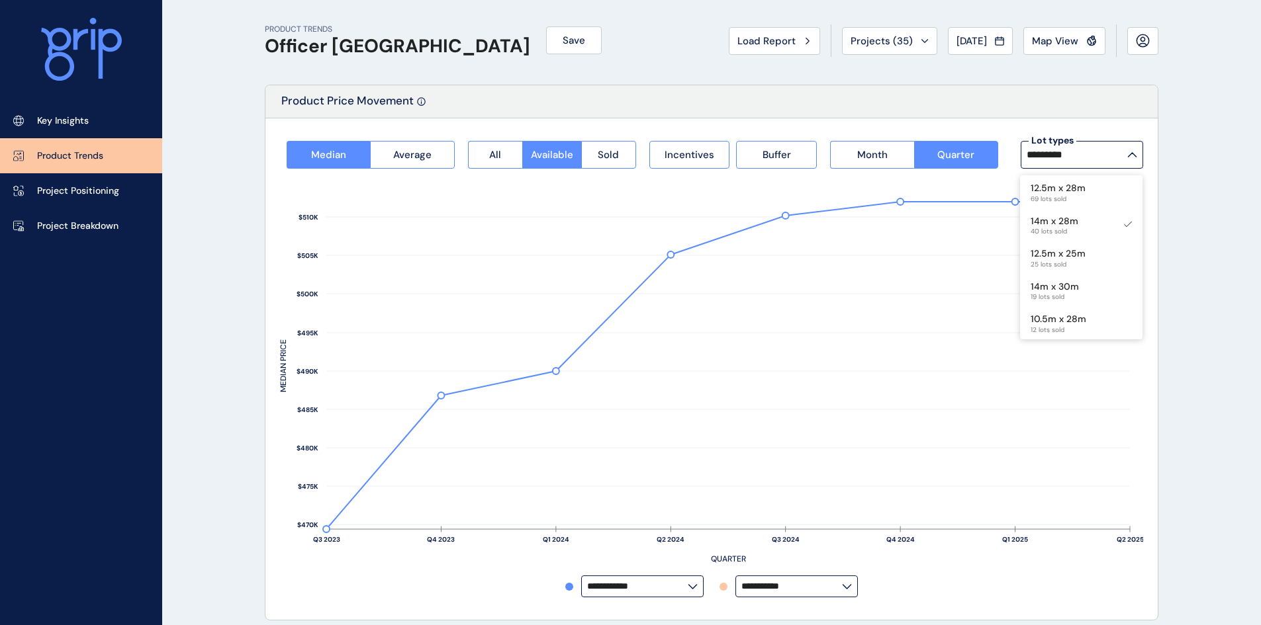
click at [907, 150] on button "Month" at bounding box center [871, 155] width 83 height 28
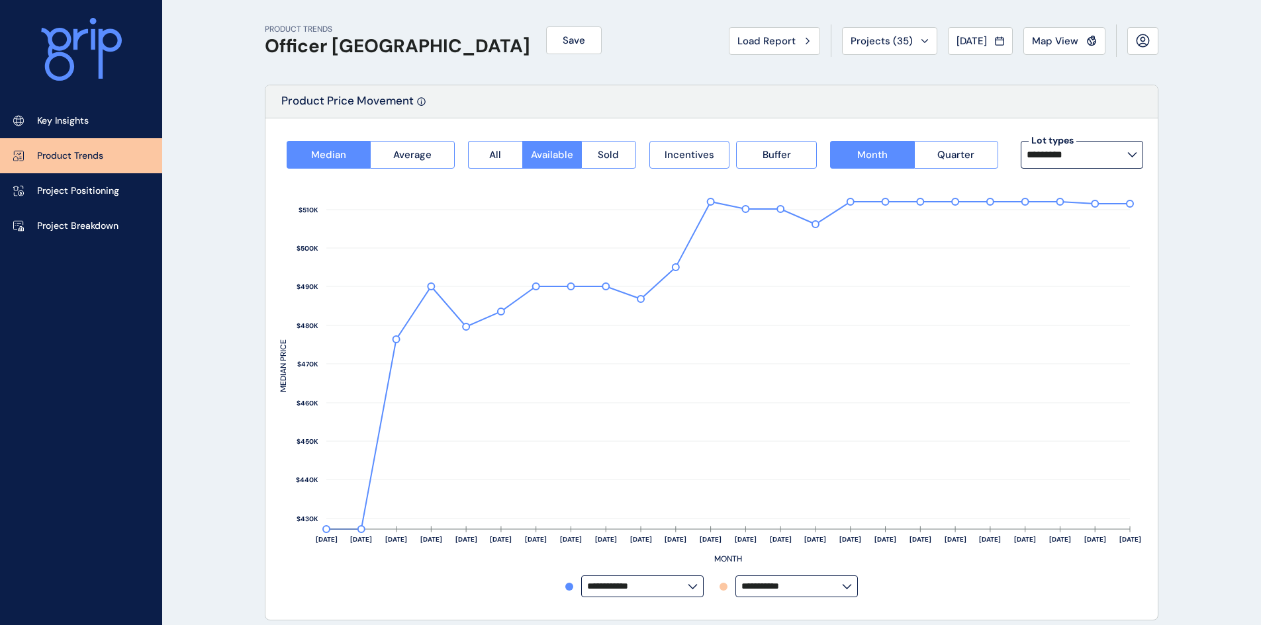
click at [427, 148] on span "Average" at bounding box center [412, 154] width 38 height 13
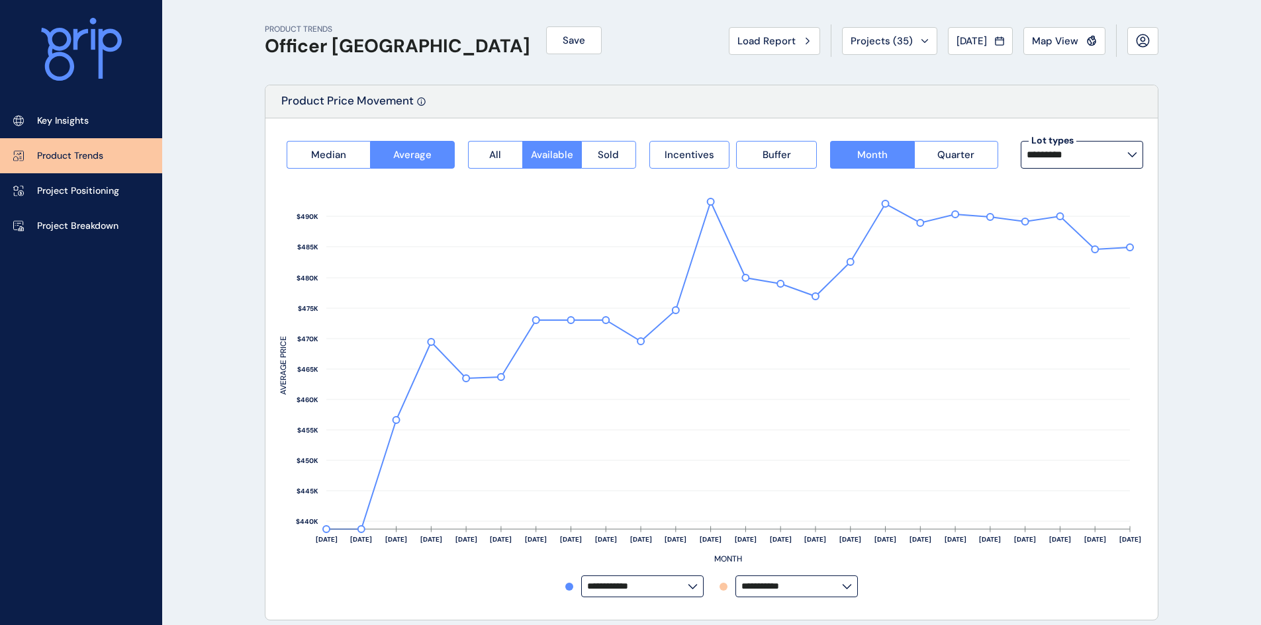
click at [1101, 150] on input "*********" at bounding box center [1076, 155] width 101 height 11
click at [1059, 317] on p "10.5m x 28m" at bounding box center [1058, 319] width 56 height 13
type input "**********"
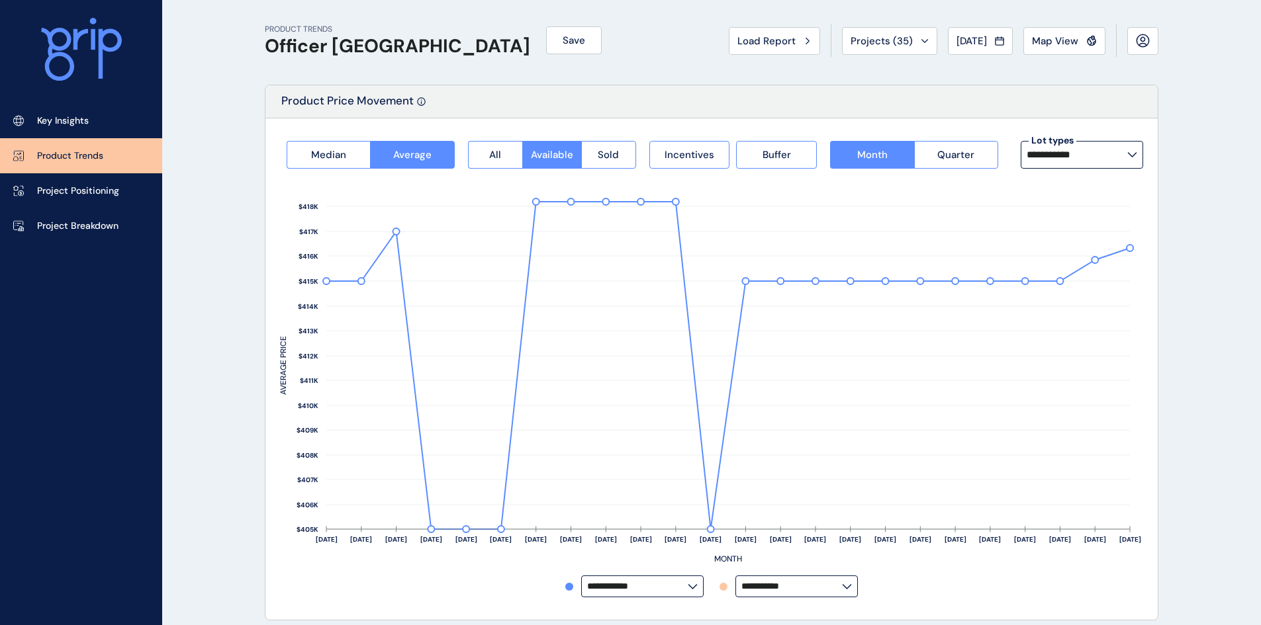
click at [1101, 150] on input "**********" at bounding box center [1076, 155] width 101 height 11
click at [1097, 253] on div "12.5m x 25m 25 lots sold" at bounding box center [1081, 257] width 122 height 33
type input "**********"
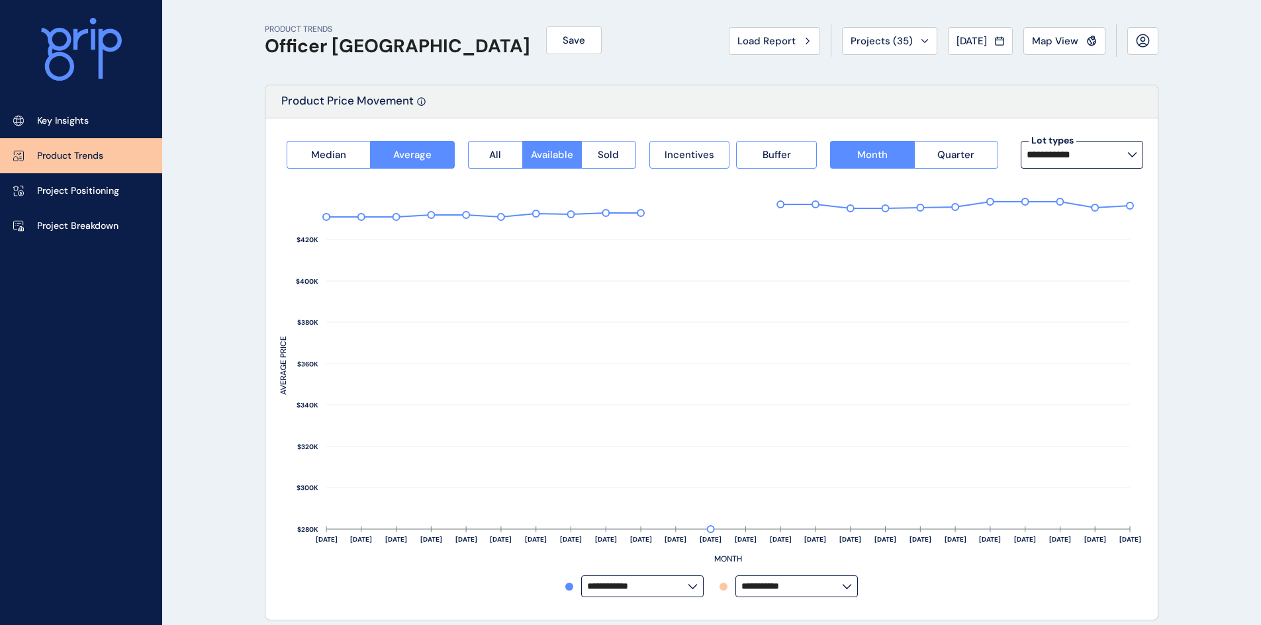
click at [55, 193] on p "Project Positioning" at bounding box center [78, 191] width 82 height 13
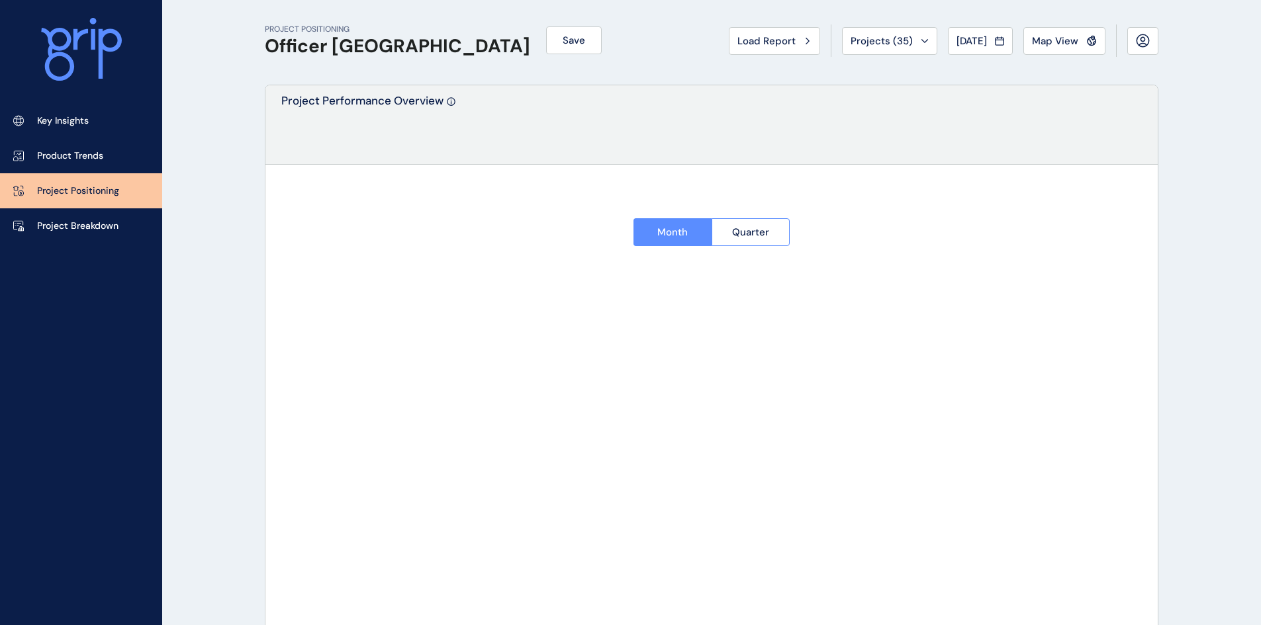
type input "**********"
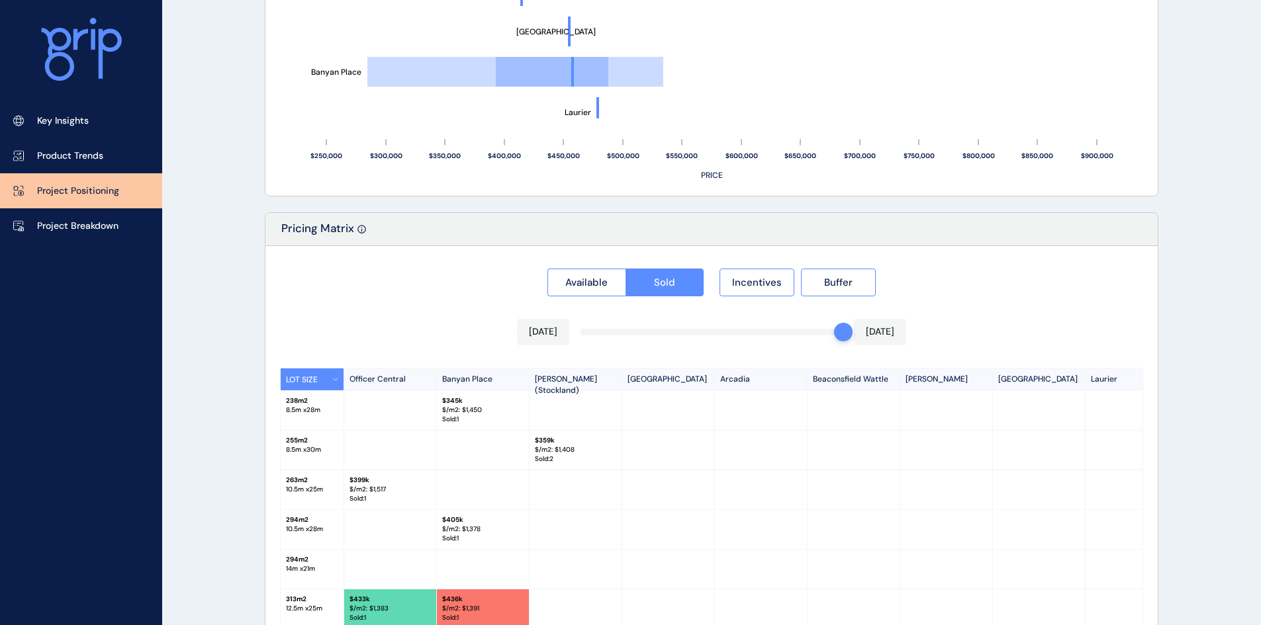
scroll to position [1062, 0]
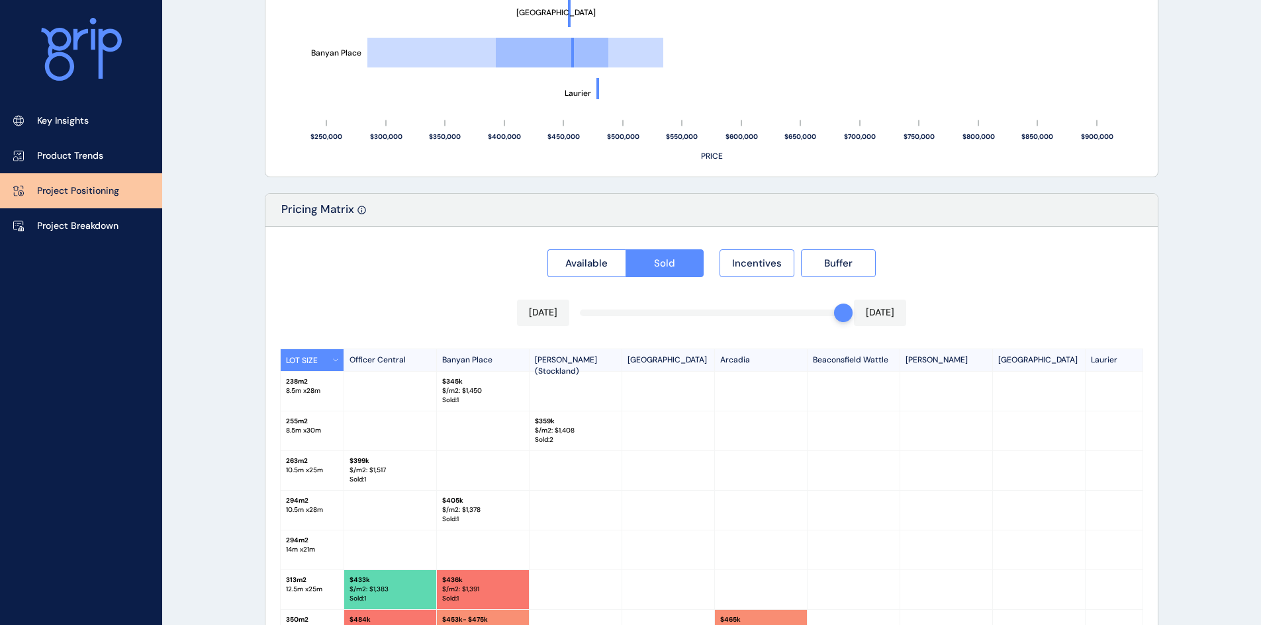
click at [576, 257] on span "Available" at bounding box center [586, 263] width 42 height 13
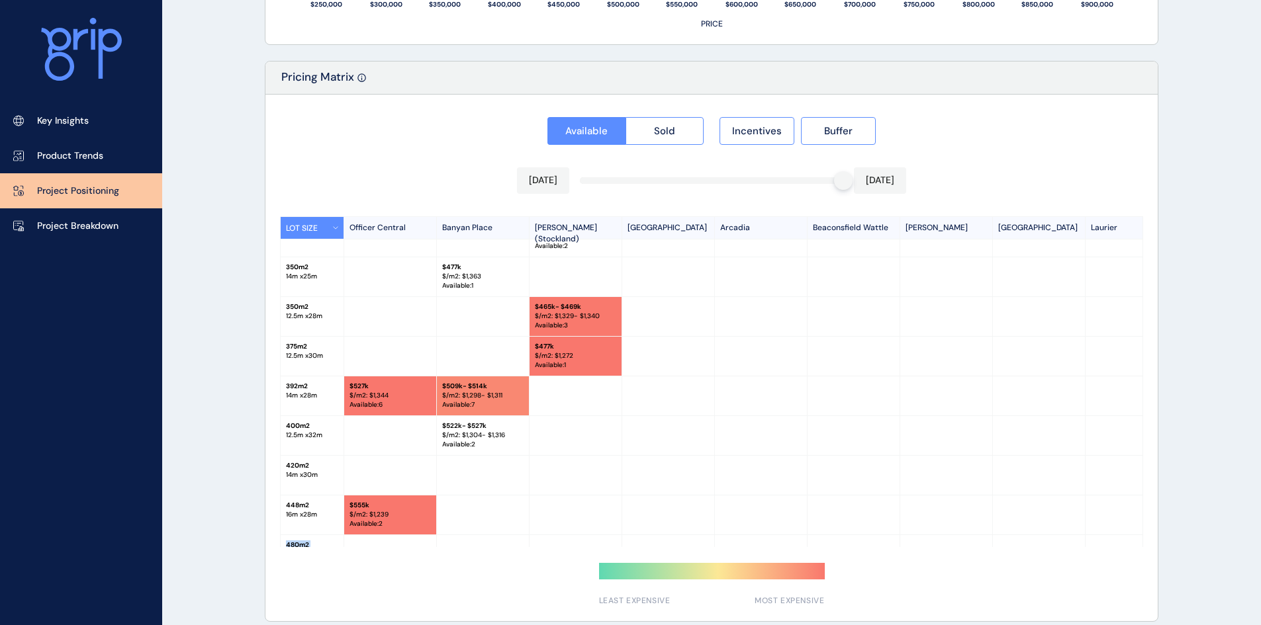
scroll to position [133, 0]
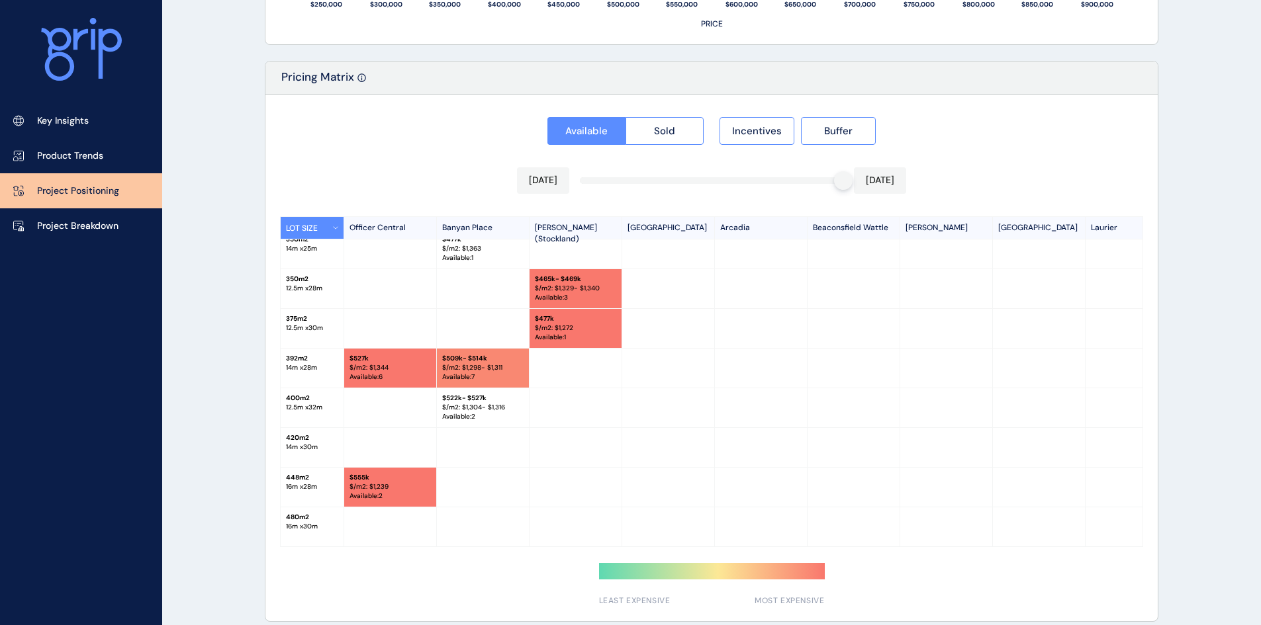
drag, startPoint x: 764, startPoint y: 547, endPoint x: 1031, endPoint y: 545, distance: 267.4
click at [1031, 545] on div "Available Sold Incentives Buffer Jun 2025 Jun 2025 LOT SIZE Officer Central Ban…" at bounding box center [711, 358] width 892 height 527
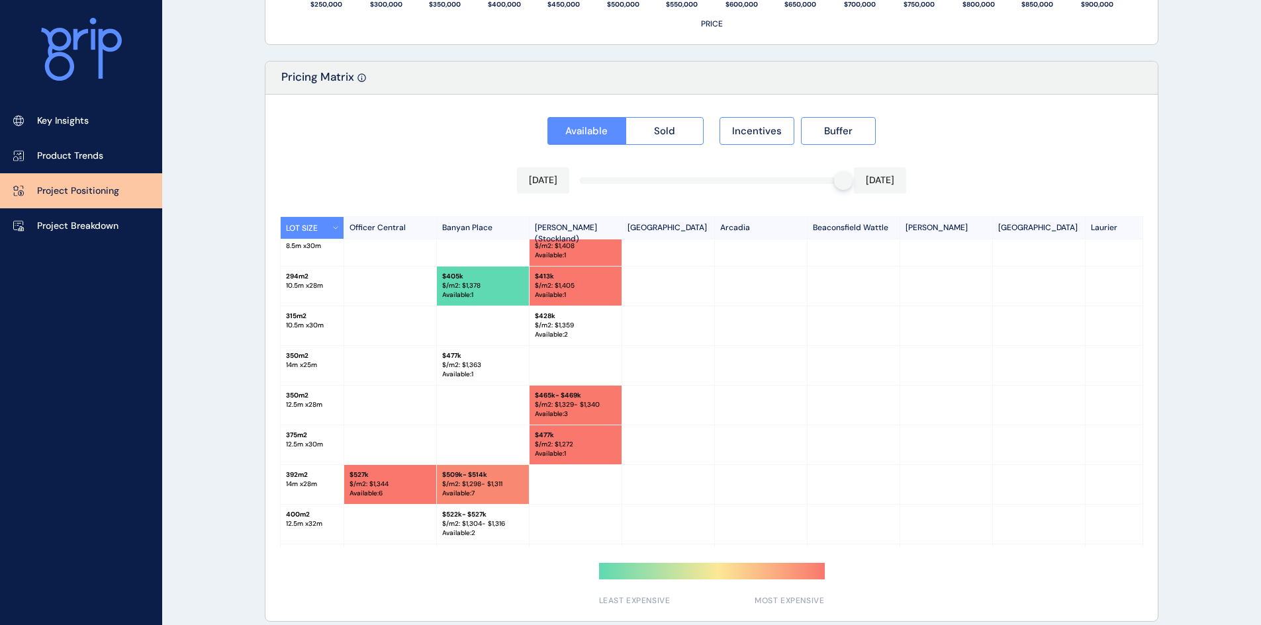
scroll to position [1, 0]
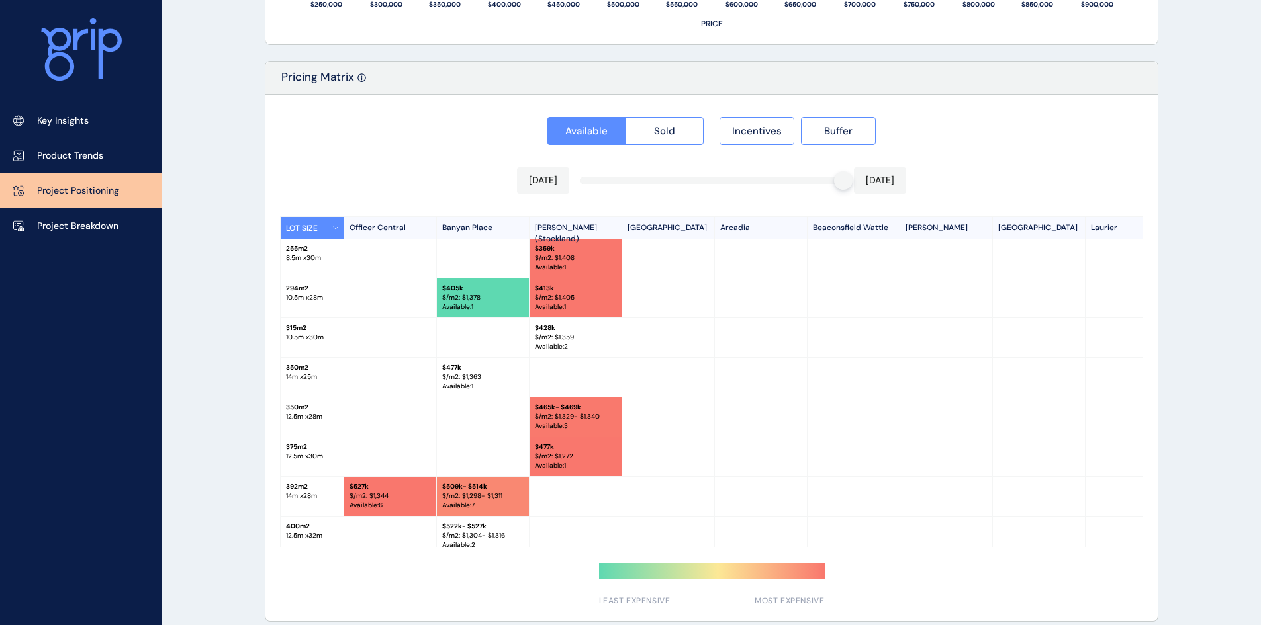
click at [1007, 132] on div "Available Sold Incentives Buffer" at bounding box center [711, 127] width 863 height 36
click at [732, 130] on button "Incentives" at bounding box center [756, 131] width 75 height 28
click at [834, 136] on span "Buffer" at bounding box center [838, 130] width 28 height 13
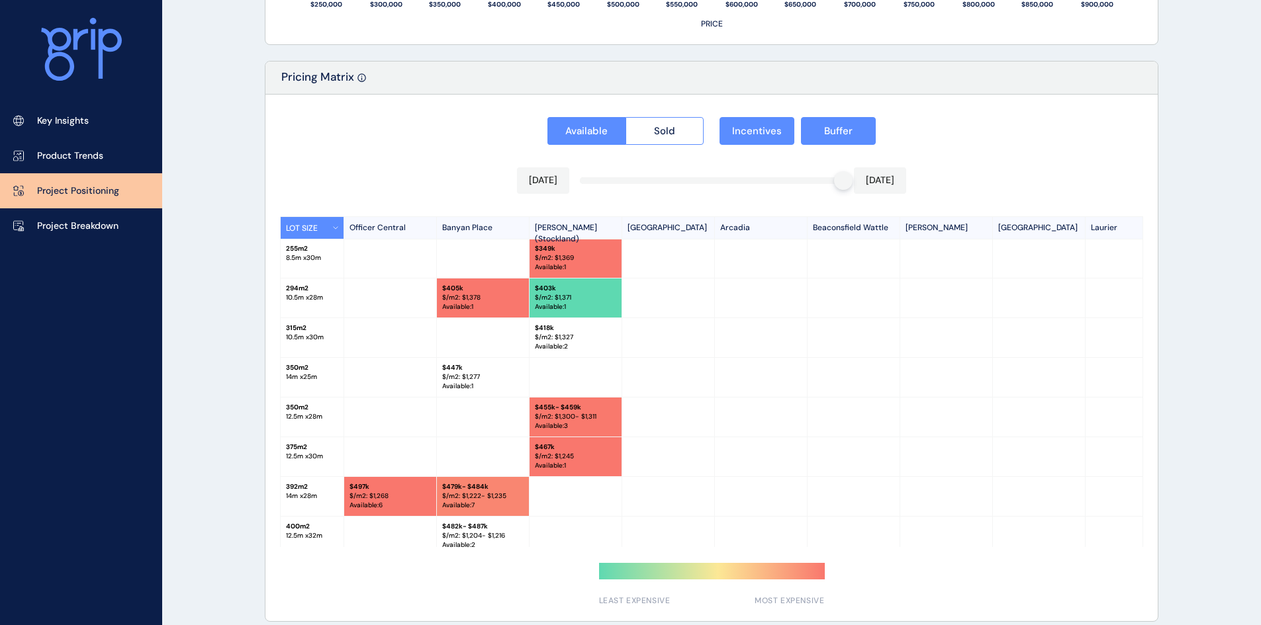
click at [833, 137] on span "Buffer" at bounding box center [838, 130] width 28 height 13
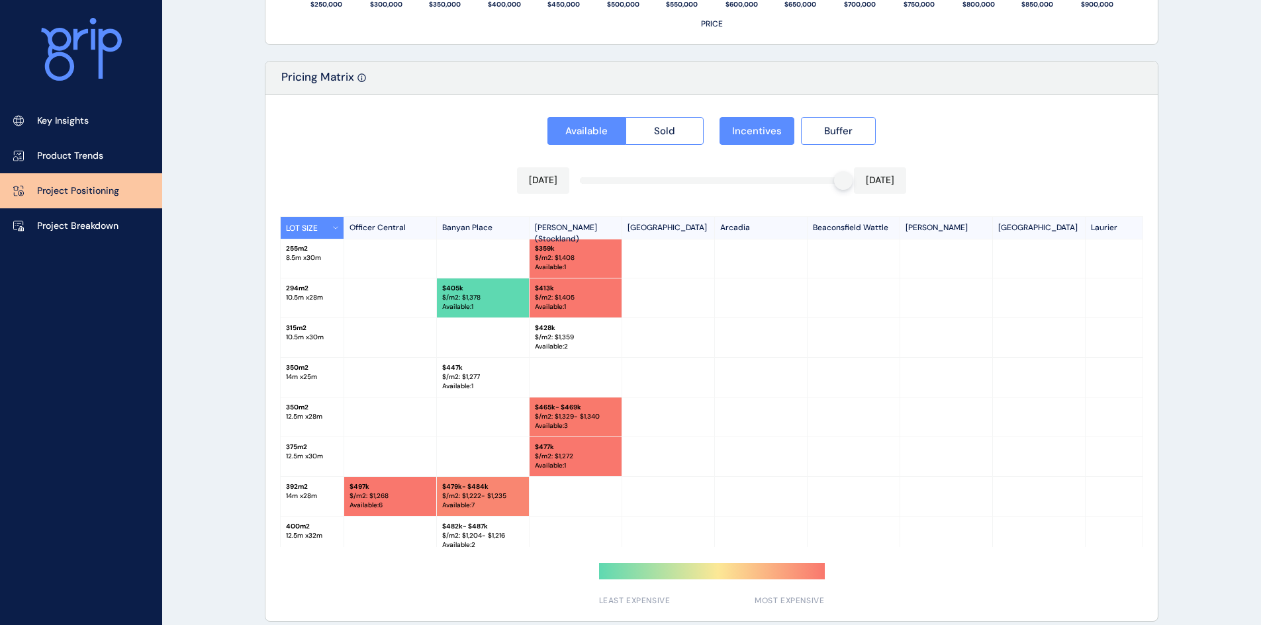
click at [833, 137] on span "Buffer" at bounding box center [838, 130] width 28 height 13
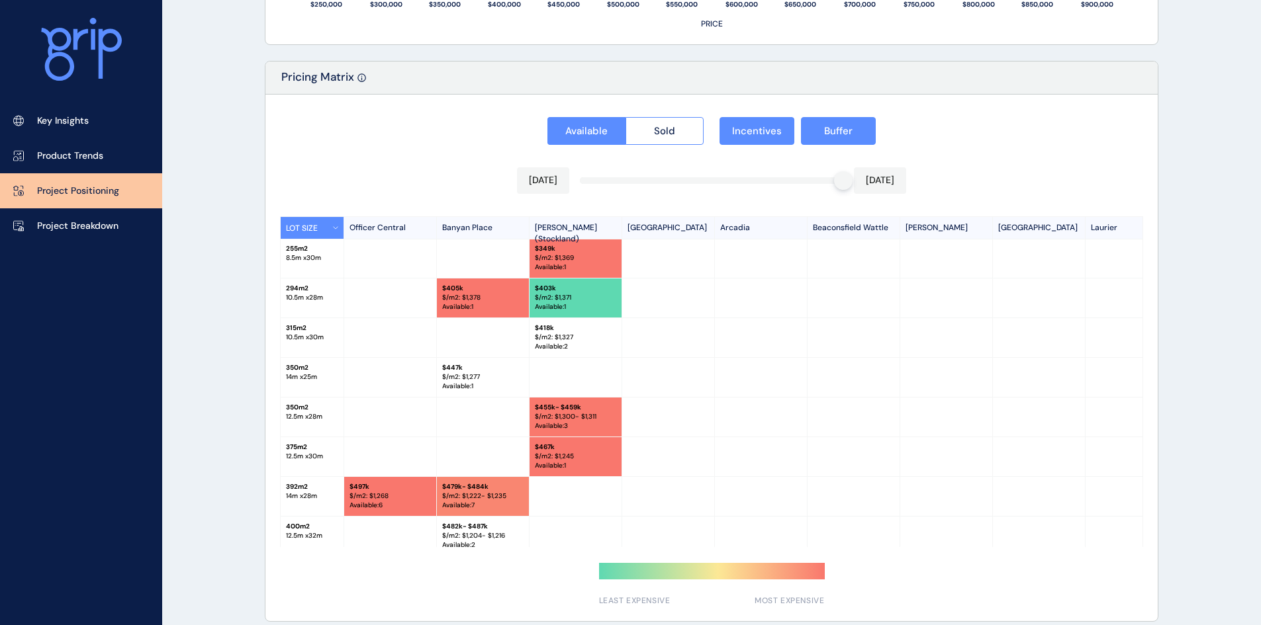
click at [762, 130] on span "Incentives" at bounding box center [757, 130] width 50 height 13
click at [801, 128] on button "Buffer" at bounding box center [838, 131] width 75 height 28
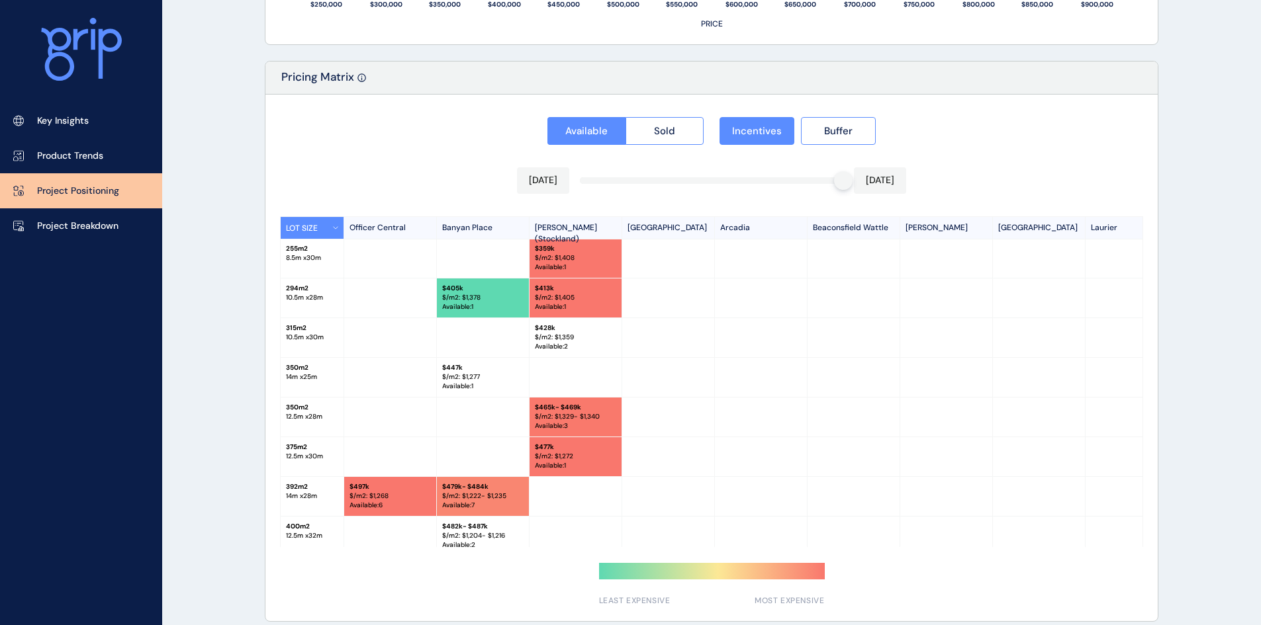
click at [801, 127] on button "Buffer" at bounding box center [838, 131] width 75 height 28
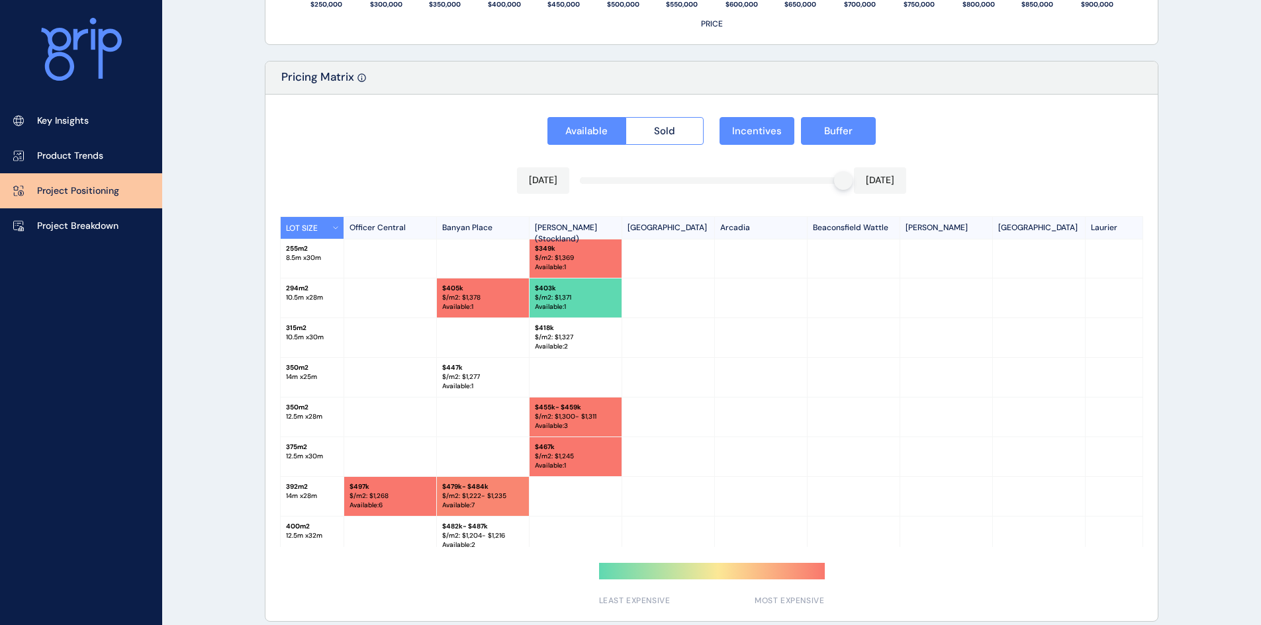
click at [766, 121] on button "Incentives" at bounding box center [756, 131] width 75 height 28
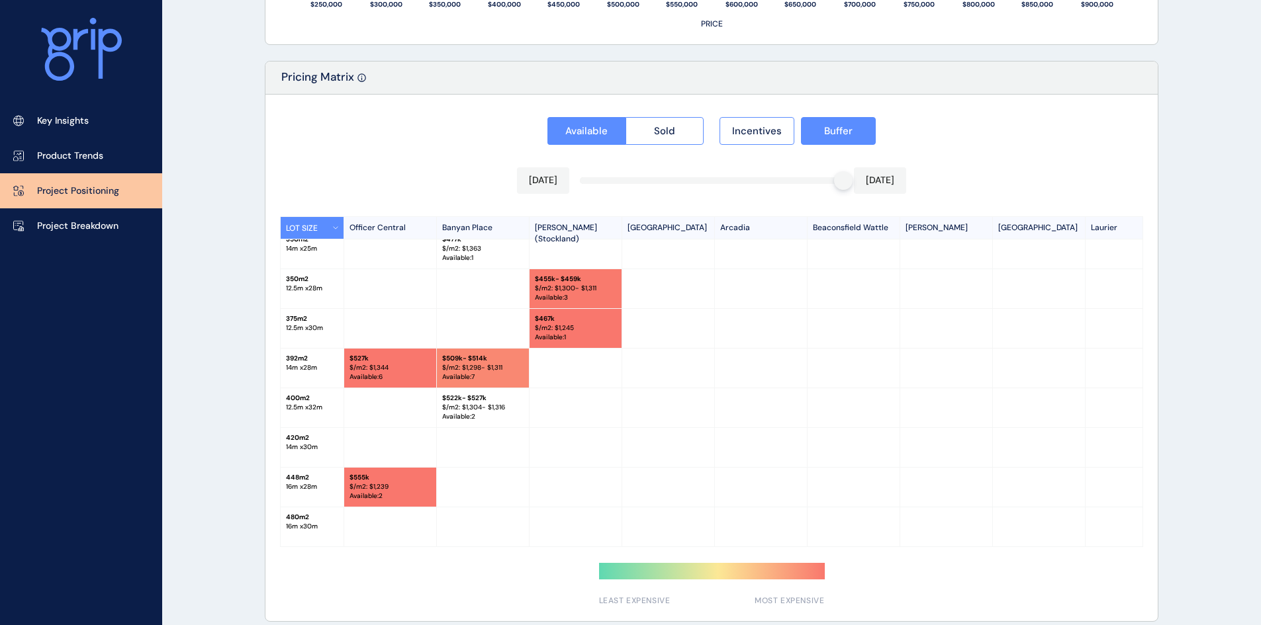
scroll to position [67, 0]
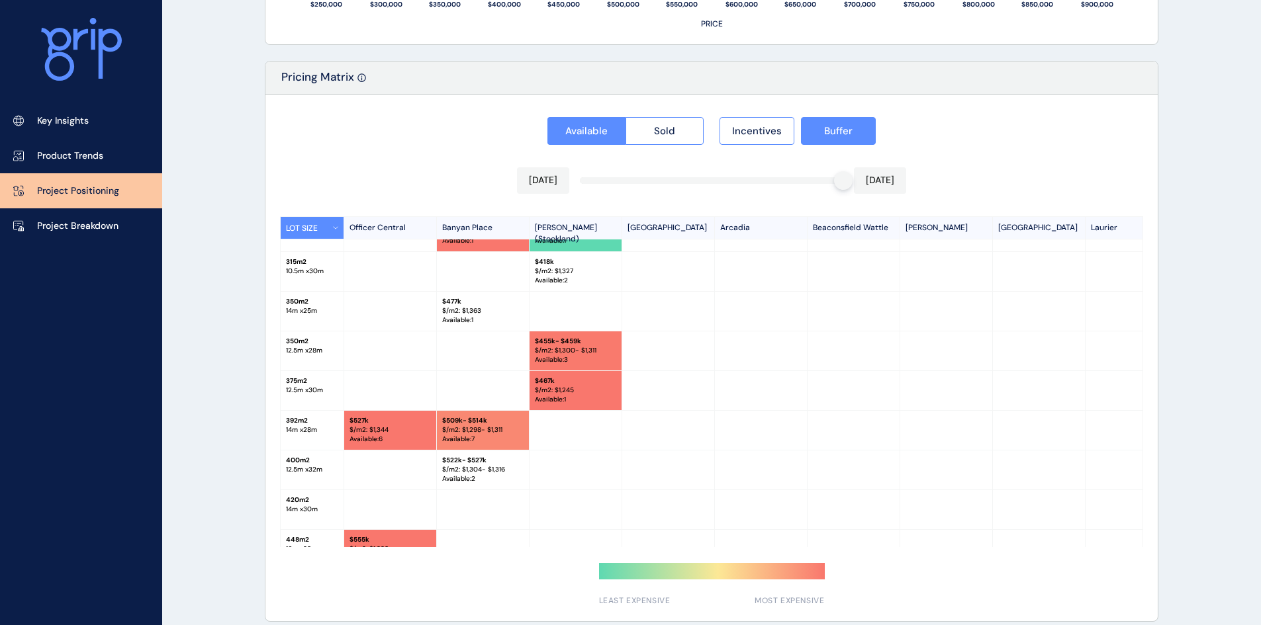
click at [89, 218] on link "Project Breakdown" at bounding box center [81, 225] width 162 height 35
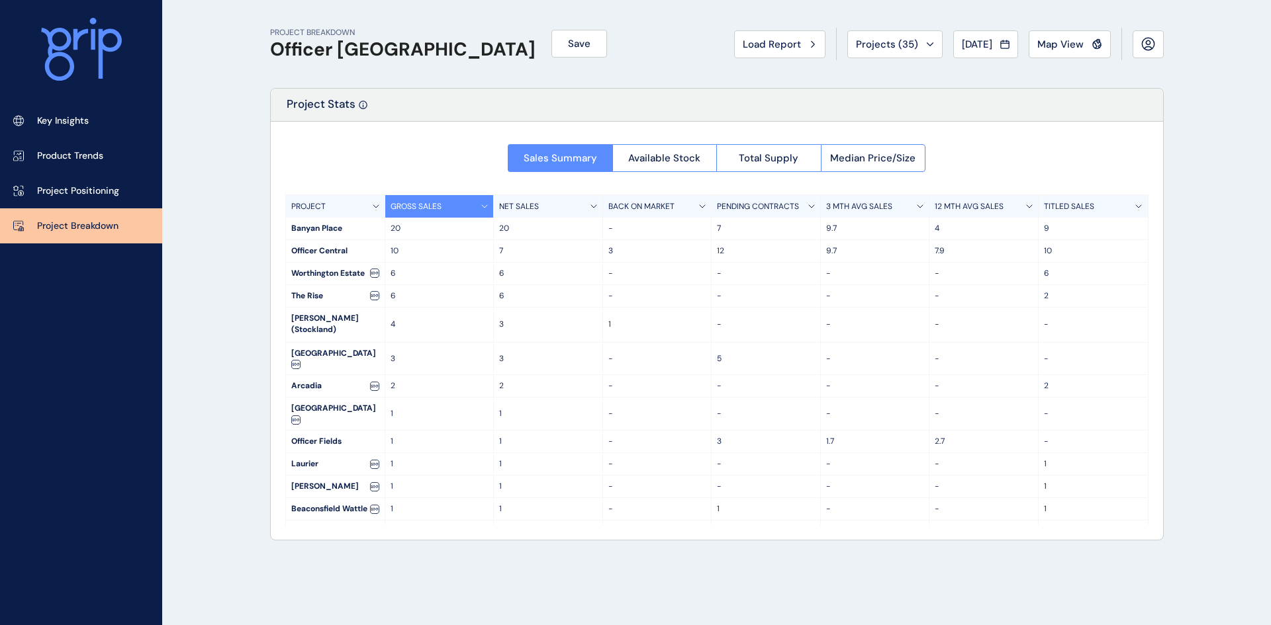
click at [792, 158] on span "Total Supply" at bounding box center [769, 158] width 60 height 13
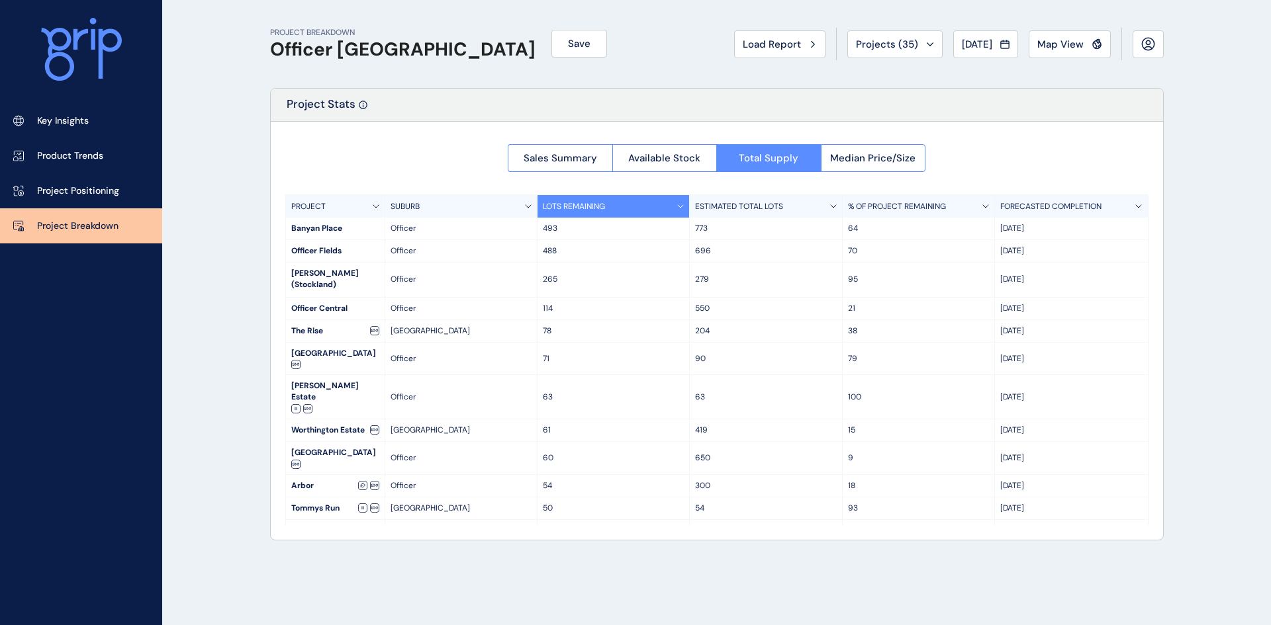
click at [712, 160] on button "Available Stock" at bounding box center [664, 158] width 105 height 28
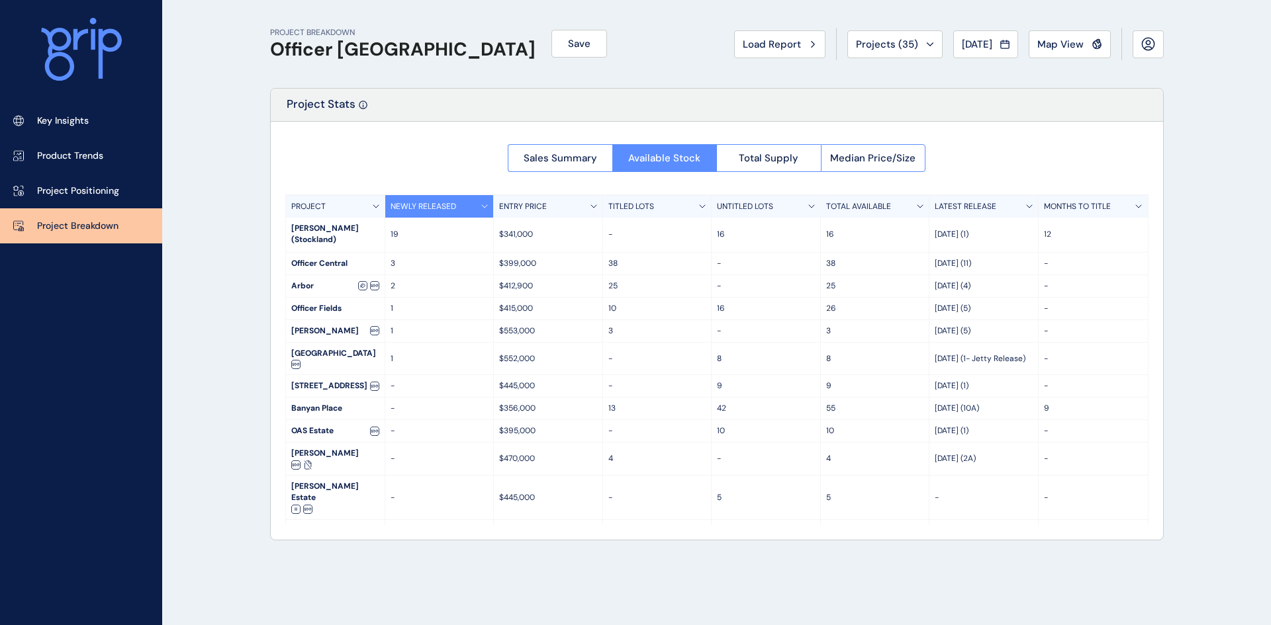
click at [103, 191] on p "Project Positioning" at bounding box center [78, 191] width 82 height 13
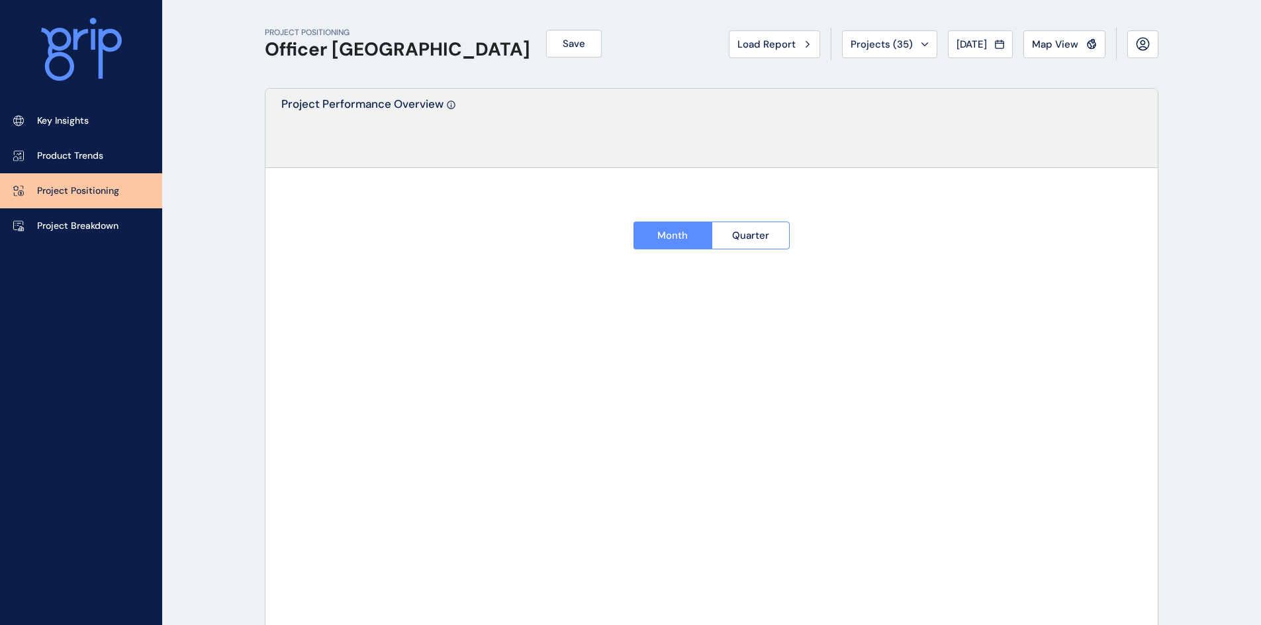
type input "**********"
